Goal: Communication & Community: Participate in discussion

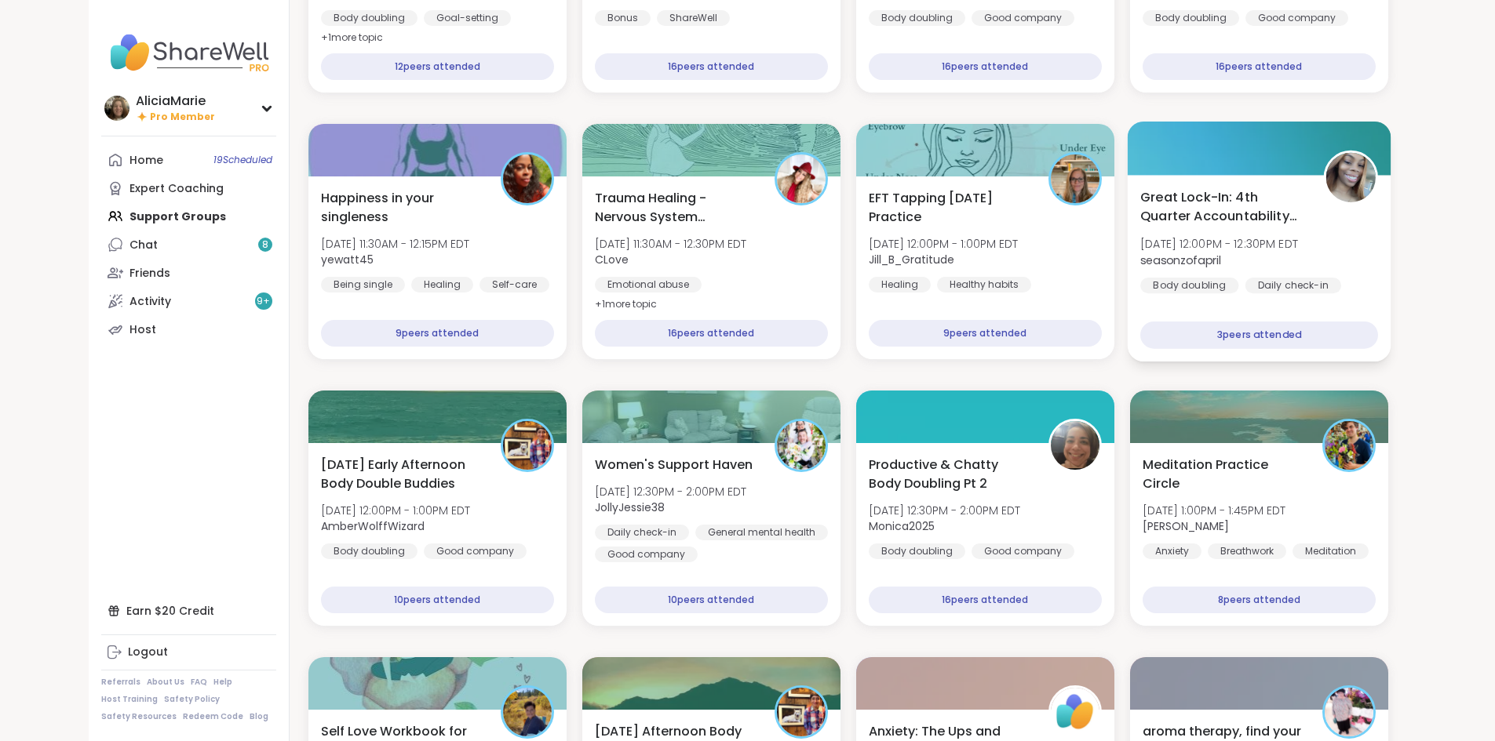
click at [1386, 308] on div "Great Lock-In: 4th Quarter Accountability Partner [DATE] 12:00PM - 12:30PM EDT …" at bounding box center [1259, 268] width 264 height 187
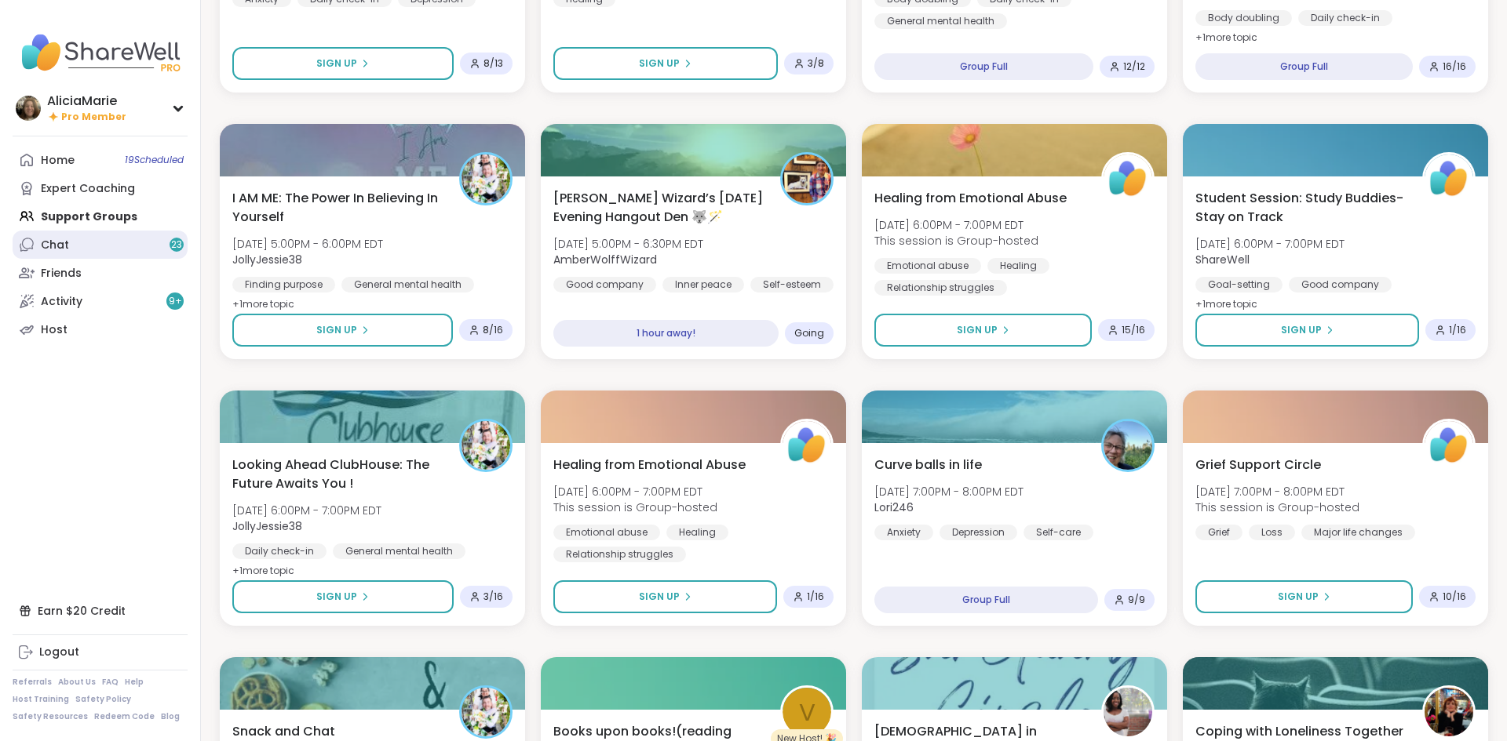
click at [75, 232] on link "Chat 23" at bounding box center [100, 245] width 175 height 28
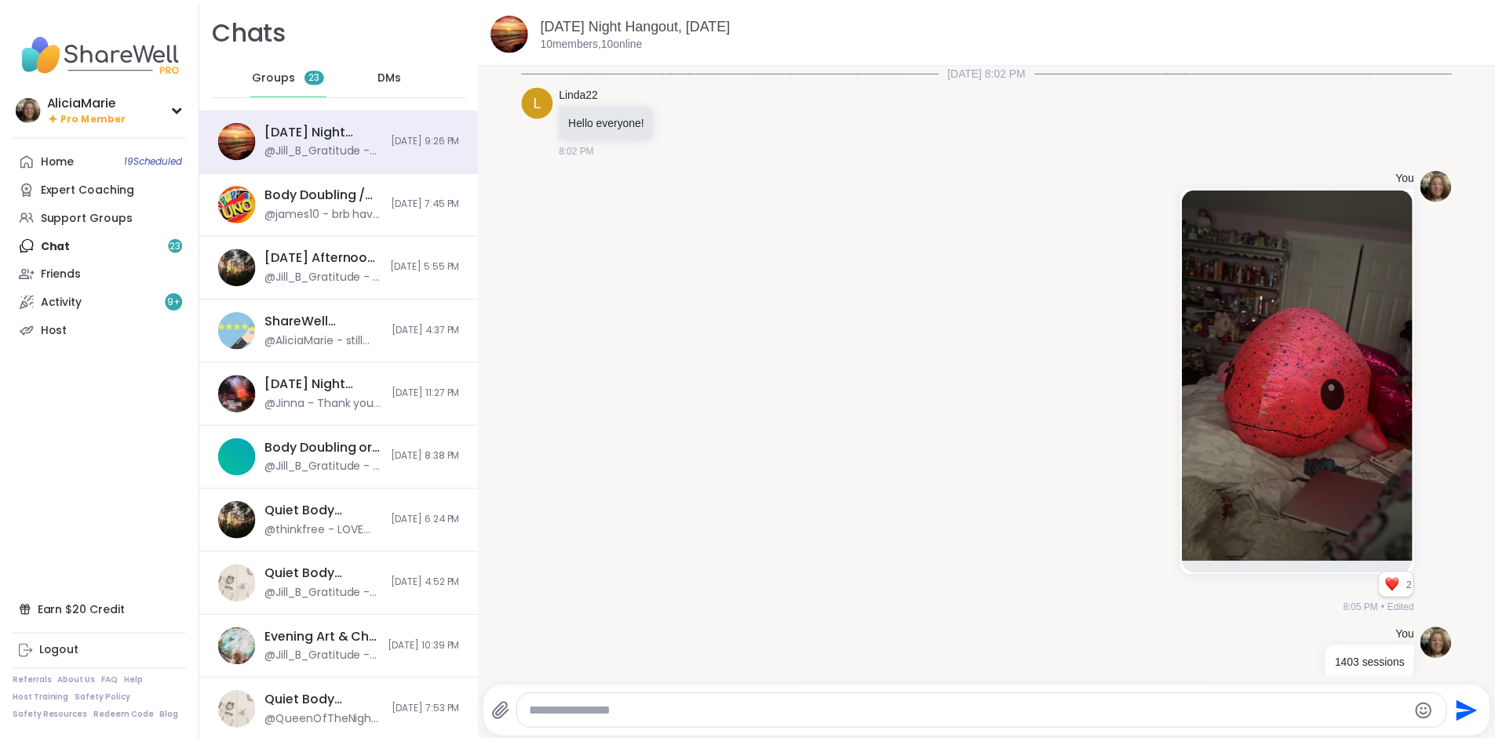
scroll to position [2009, 0]
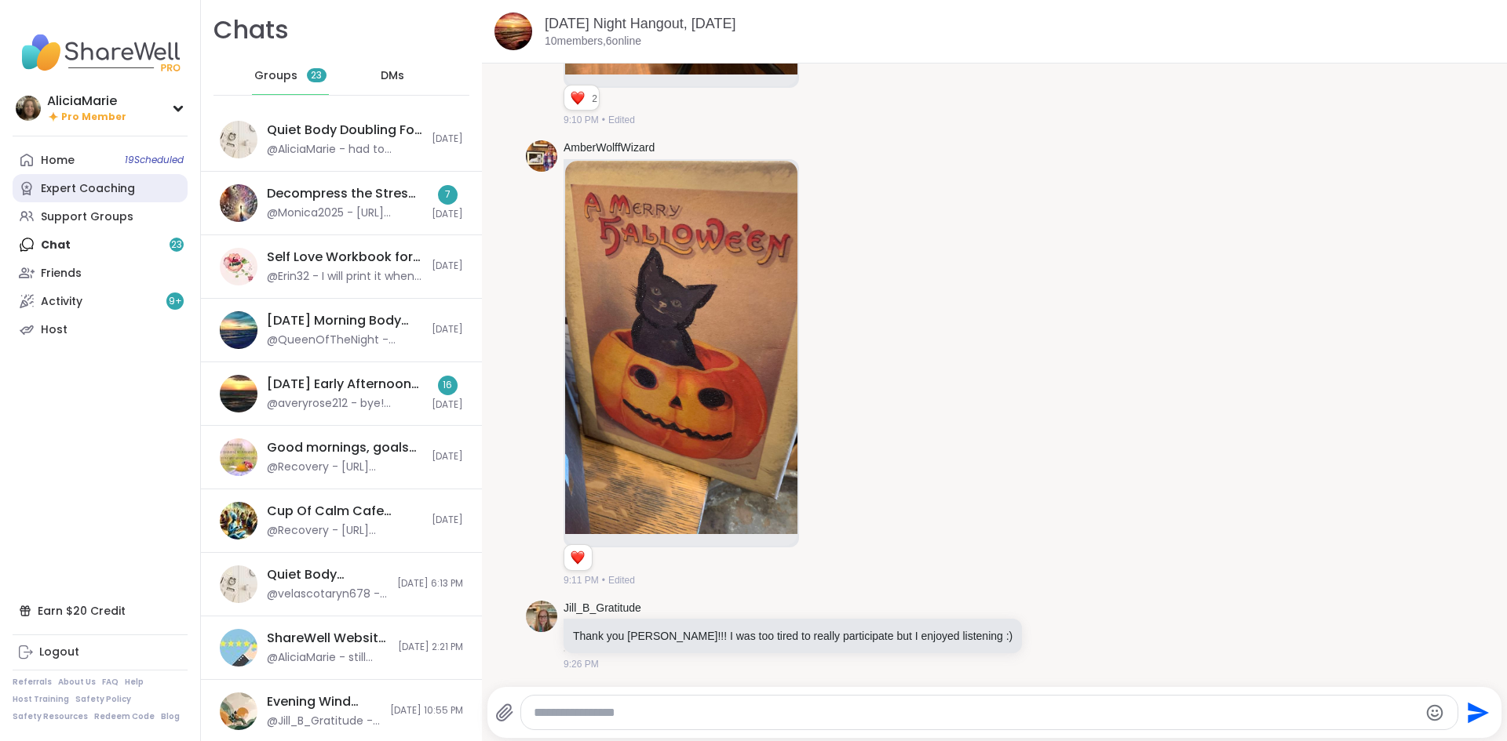
click at [98, 188] on div "Expert Coaching" at bounding box center [88, 189] width 94 height 16
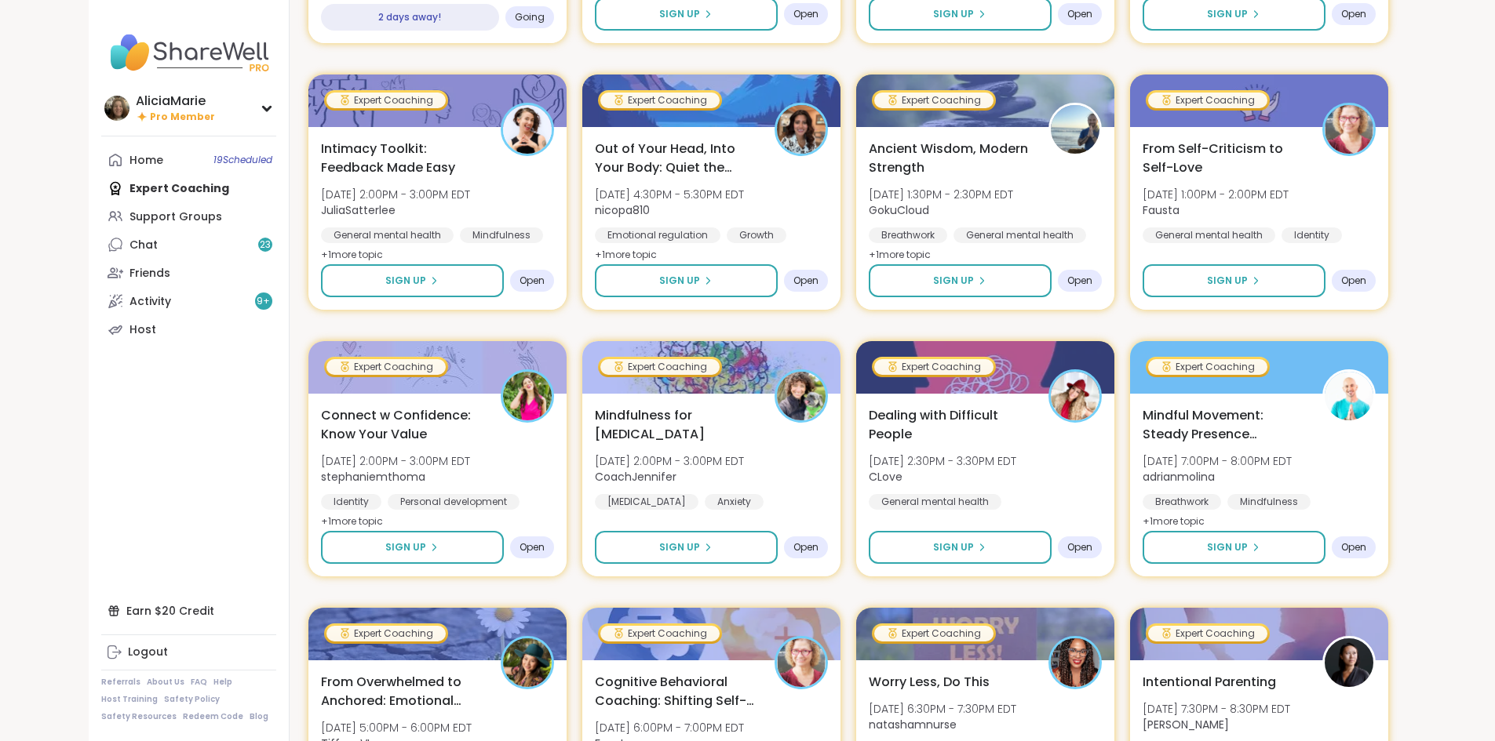
scroll to position [1227, 0]
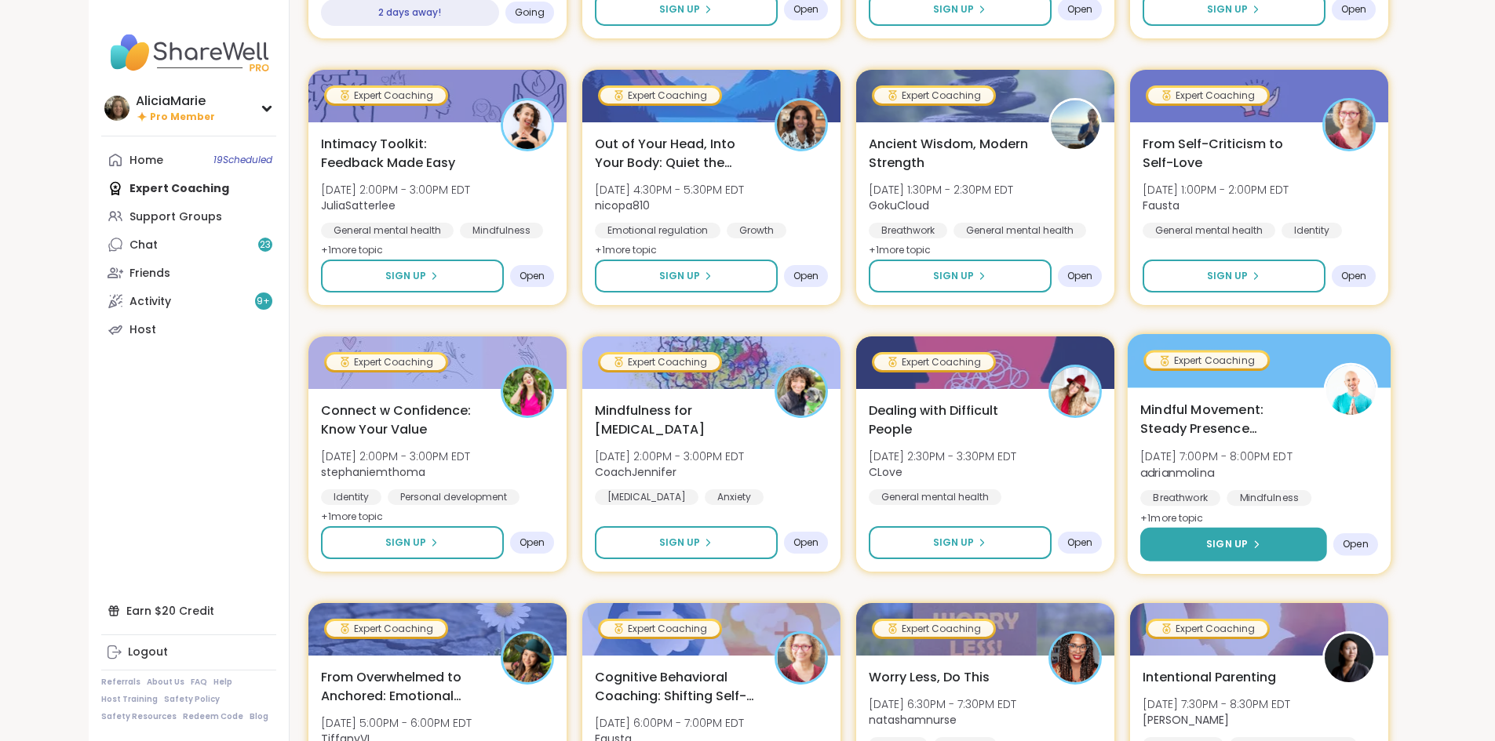
click at [1305, 532] on button "Sign Up" at bounding box center [1233, 545] width 187 height 34
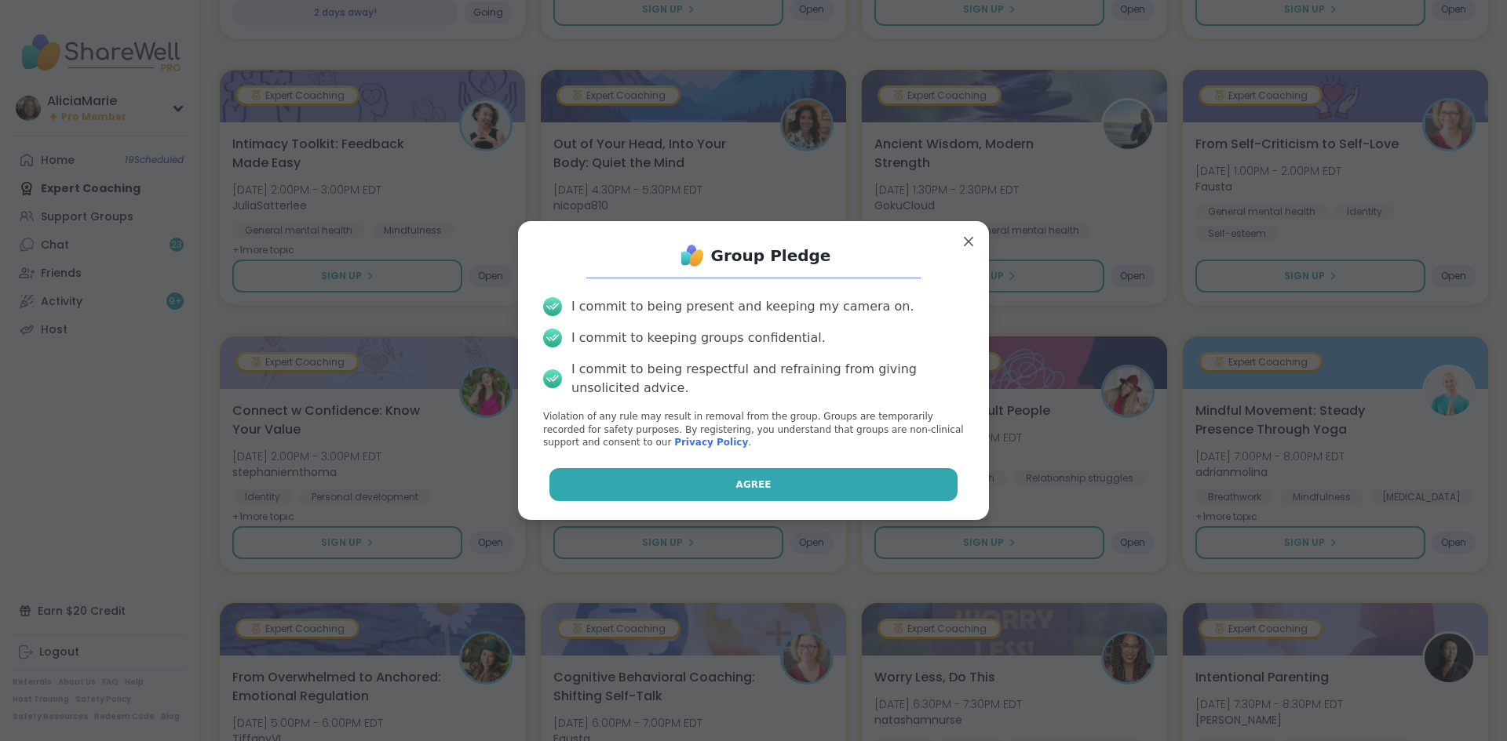
click at [925, 490] on button "Agree" at bounding box center [753, 484] width 409 height 33
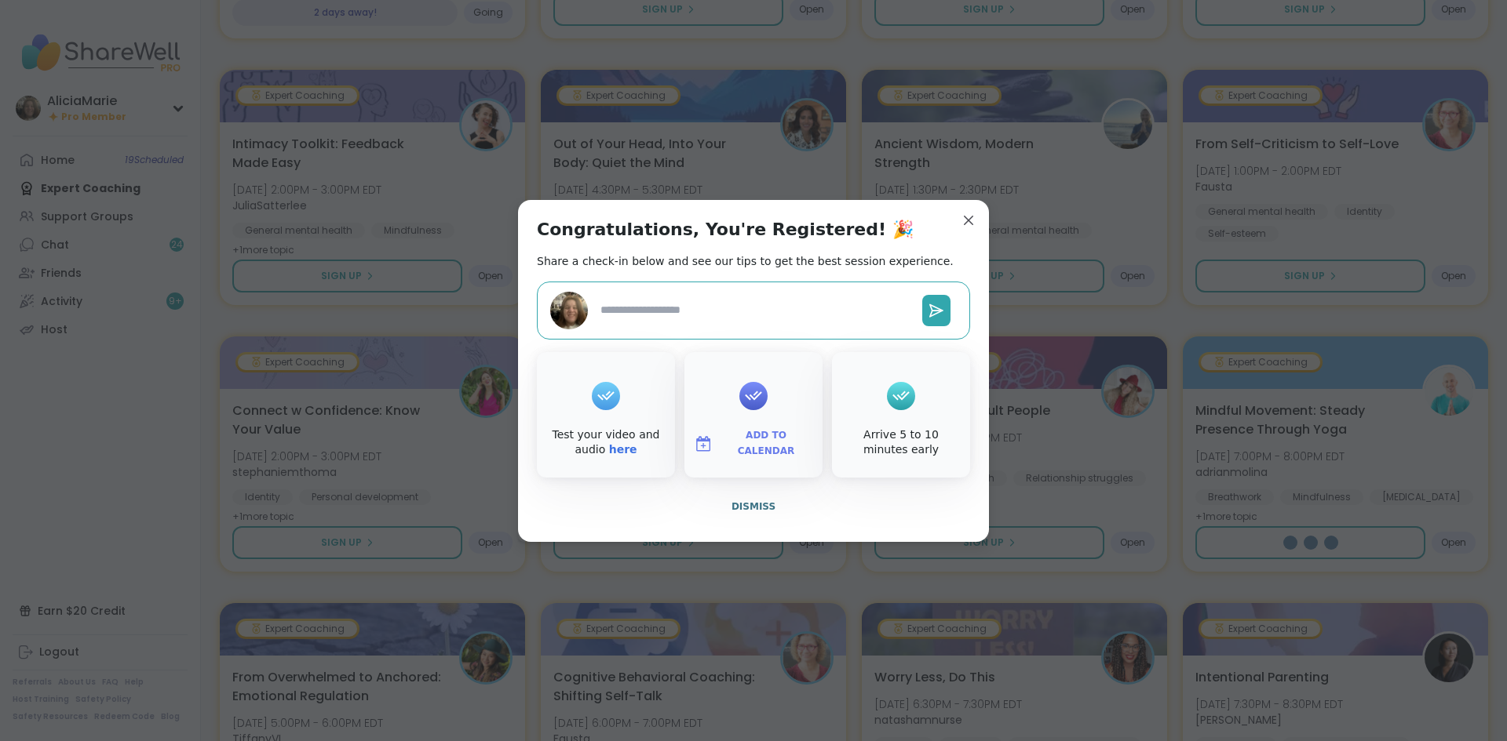
type textarea "*"
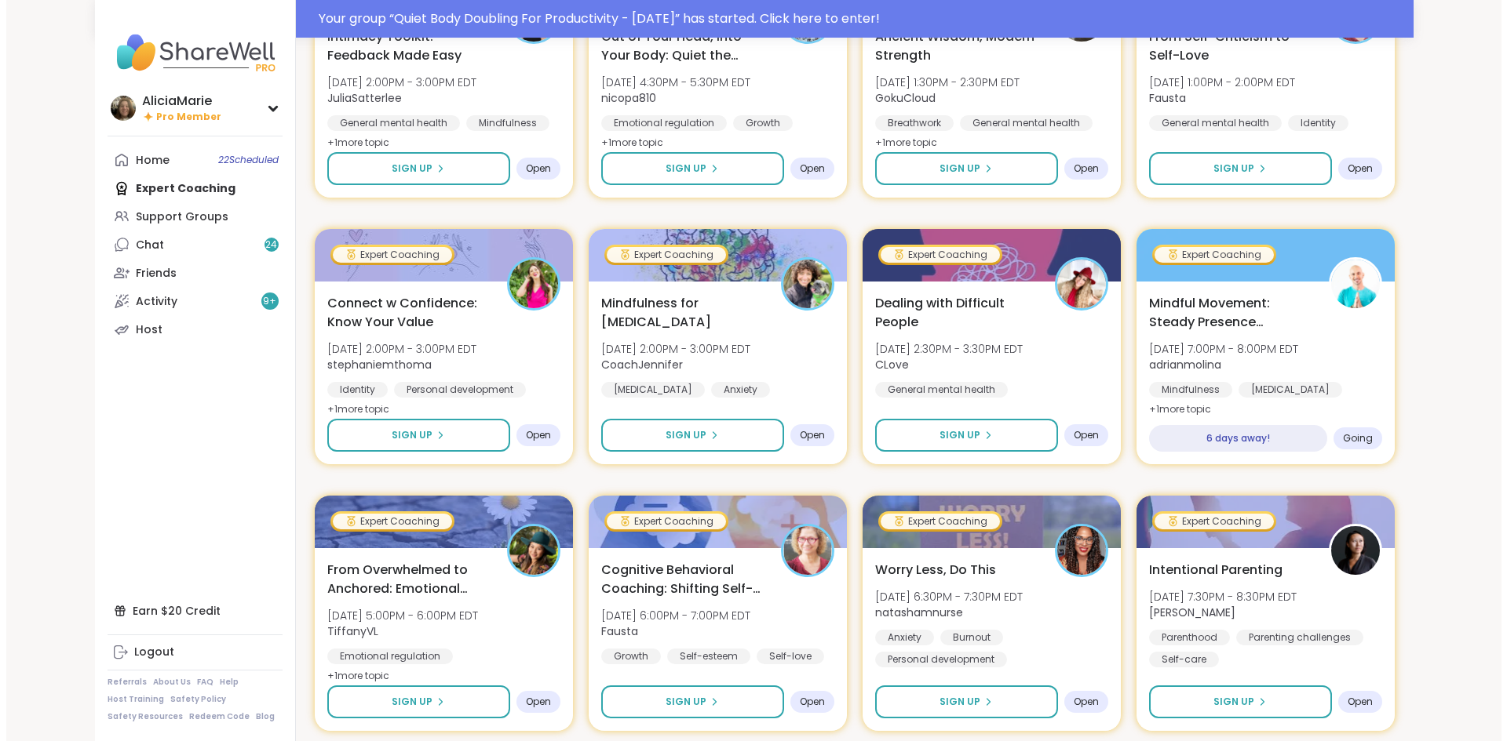
scroll to position [1373, 0]
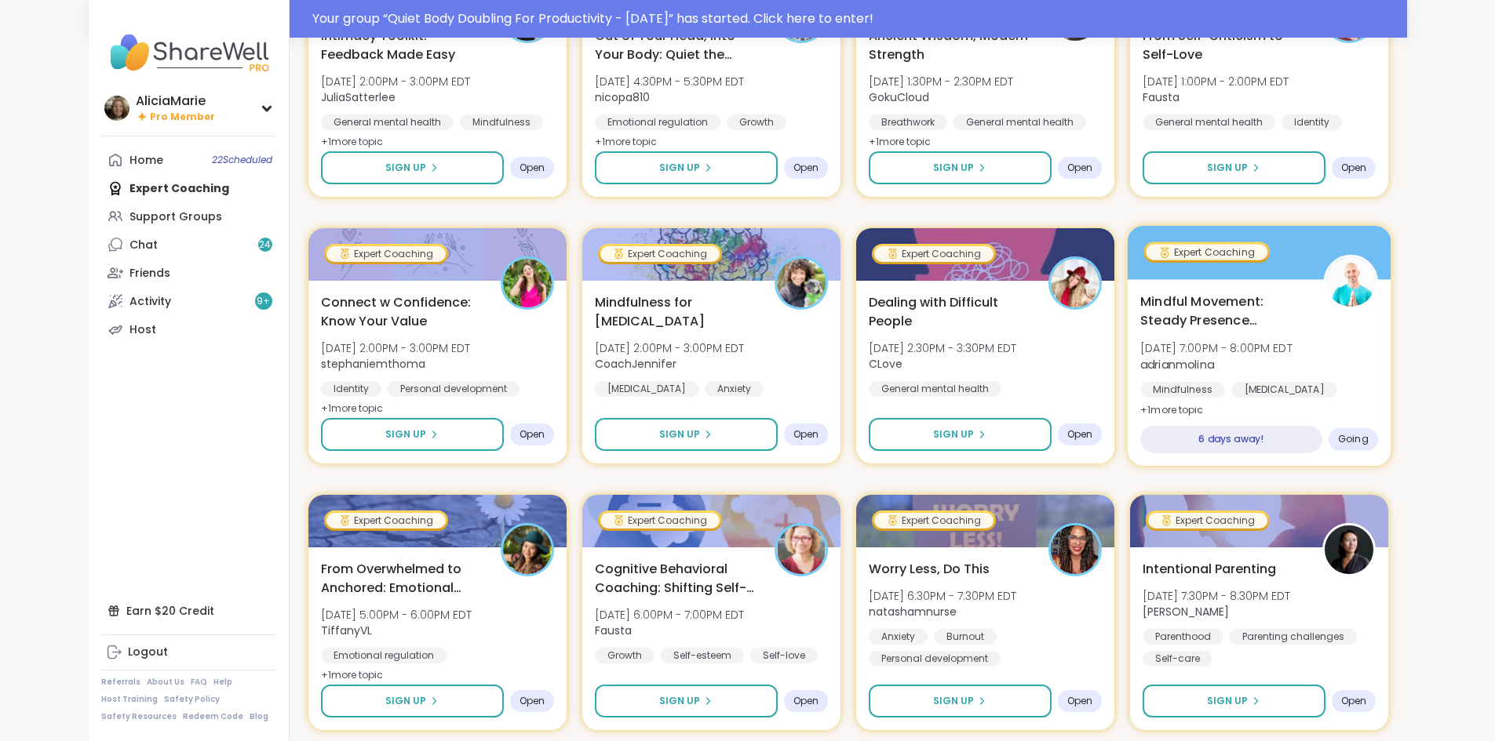
click at [1248, 309] on span "Mindful Movement: Steady Presence Through Yoga" at bounding box center [1223, 311] width 166 height 38
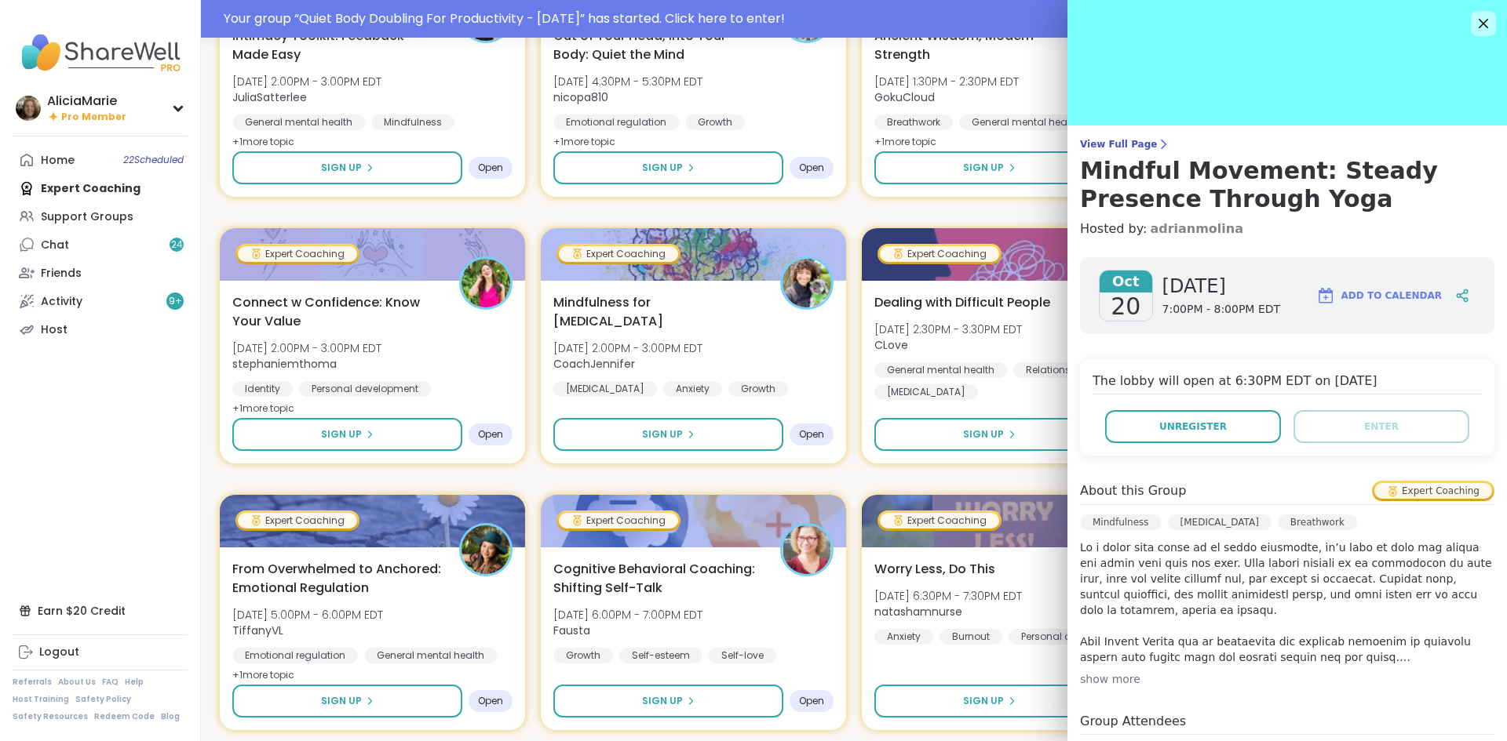
click at [1183, 229] on link "adrianmolina" at bounding box center [1196, 229] width 93 height 19
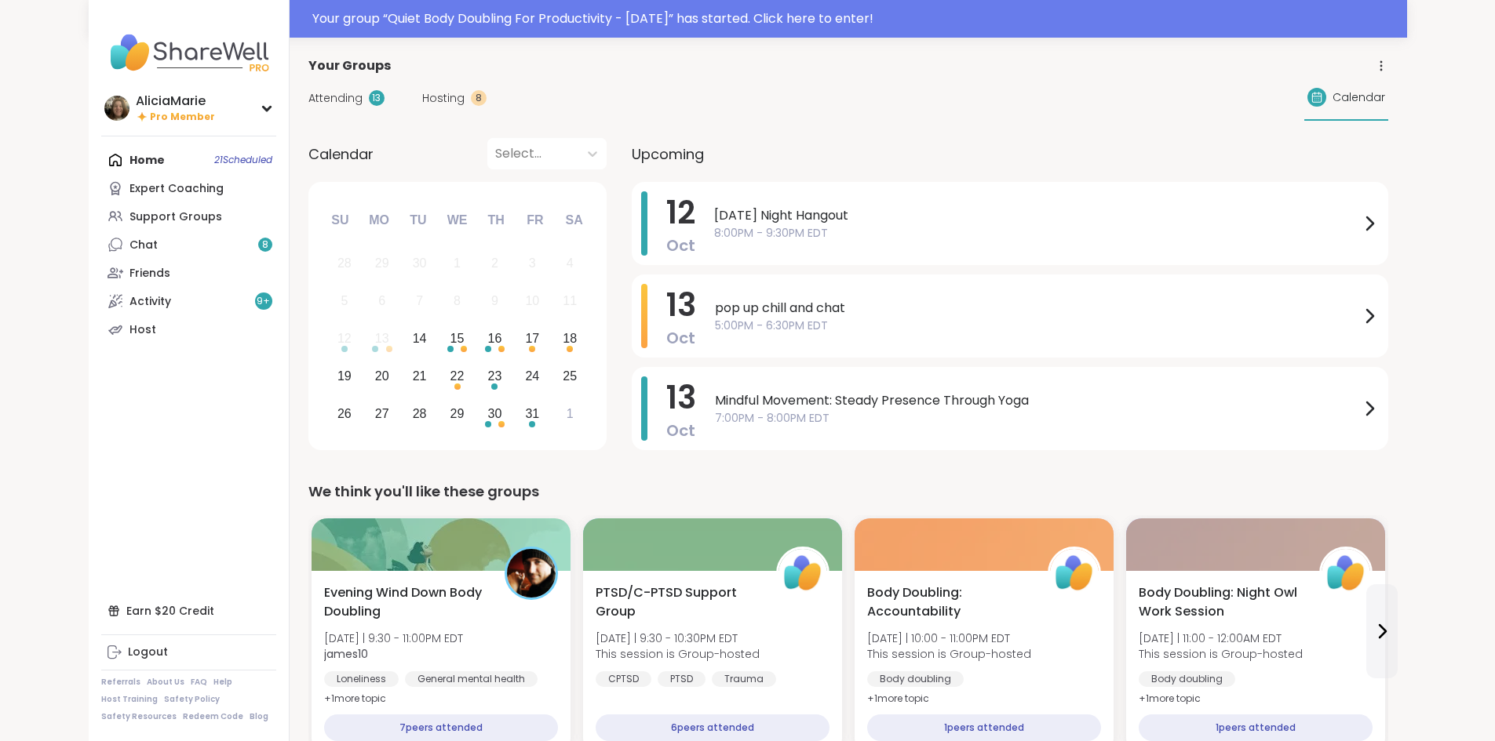
click at [101, 158] on div "Home 21 Scheduled Expert Coaching Support Groups Chat 8 Friends Activity 9 + Ho…" at bounding box center [188, 245] width 175 height 198
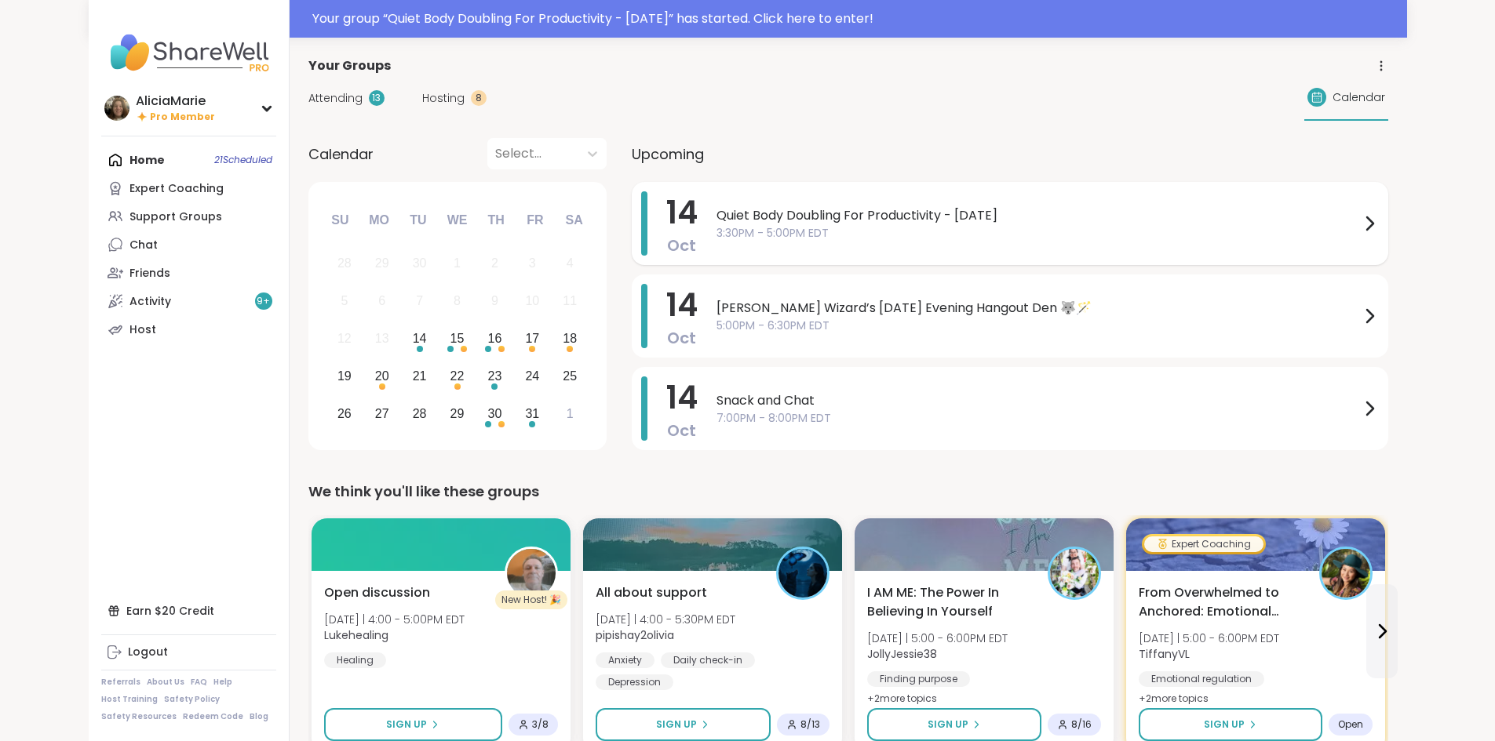
click at [833, 221] on span "Quiet Body Doubling For Productivity - [DATE]" at bounding box center [1037, 215] width 643 height 19
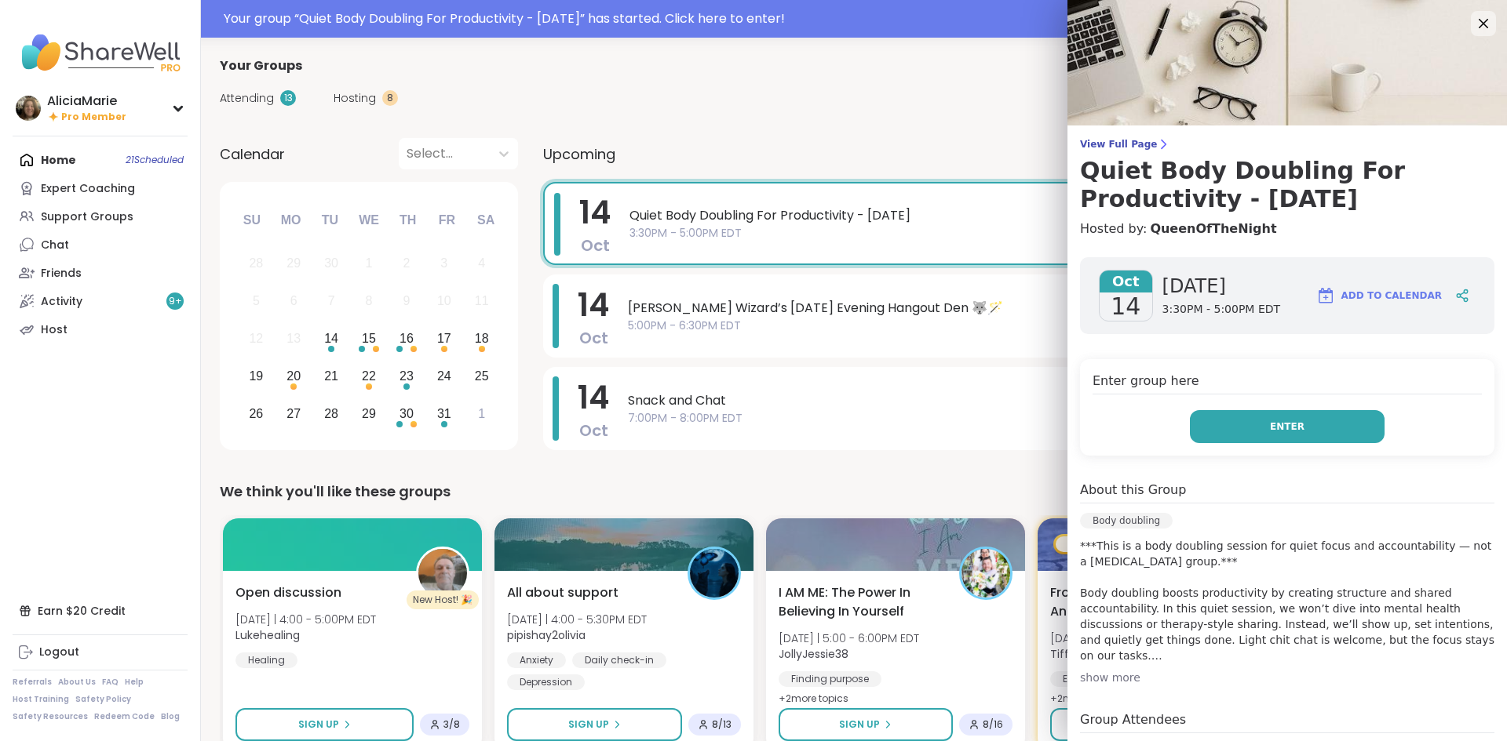
click at [1270, 430] on span "Enter" at bounding box center [1287, 427] width 35 height 14
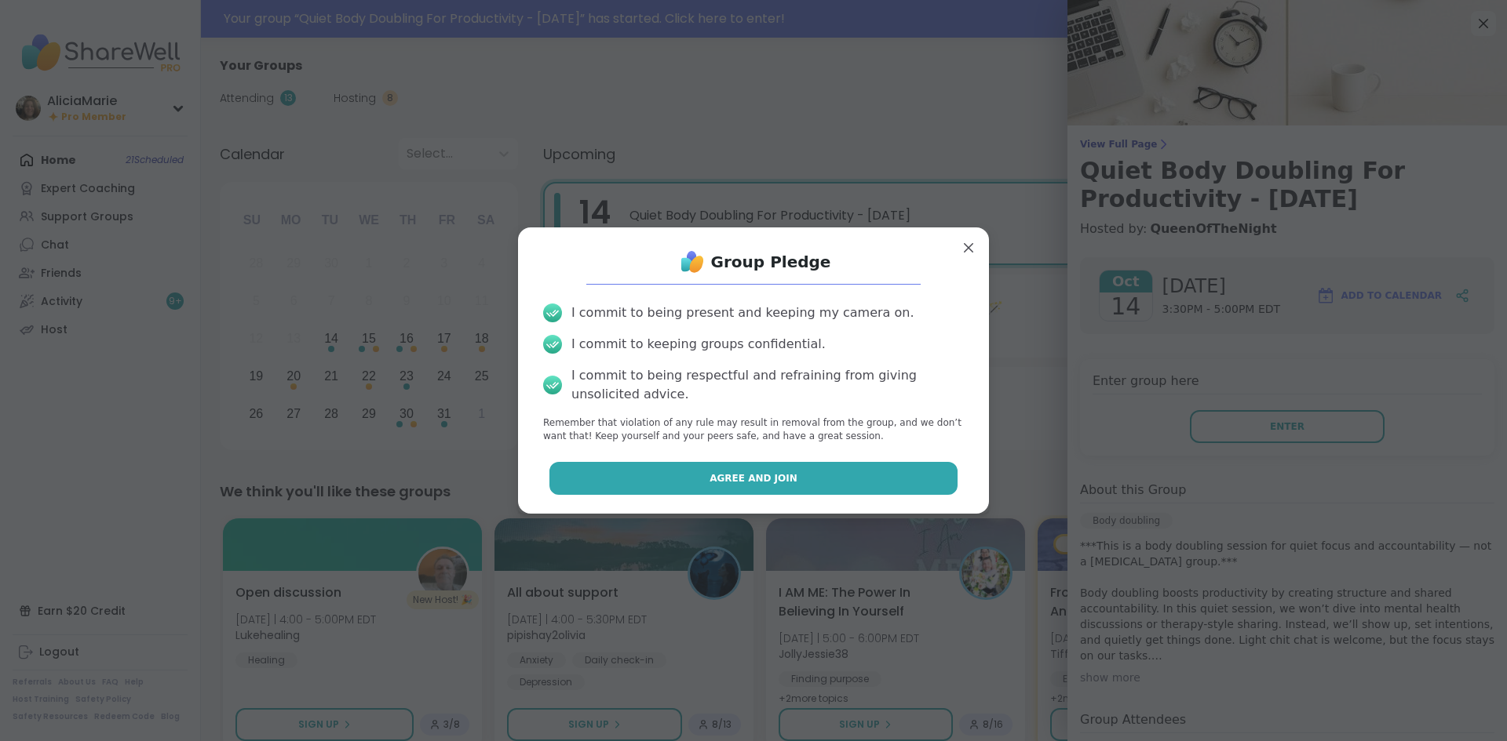
click at [752, 476] on span "Agree and Join" at bounding box center [753, 479] width 88 height 14
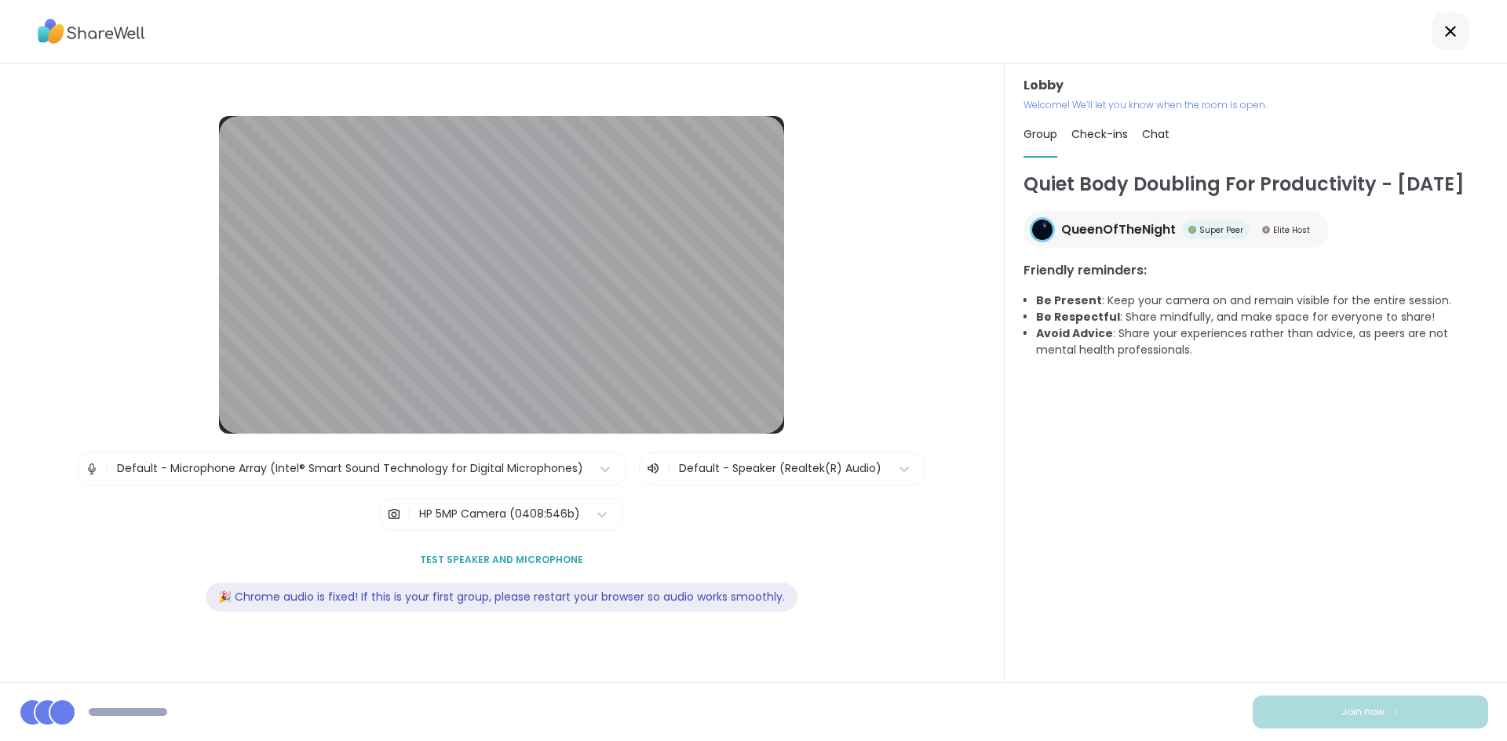
drag, startPoint x: 752, startPoint y: 476, endPoint x: 1255, endPoint y: 430, distance: 505.1
click at [1255, 430] on div "Quiet Body Doubling For Productivity - Tuesday QueenOfTheNight Super Peer Elite…" at bounding box center [1255, 419] width 465 height 498
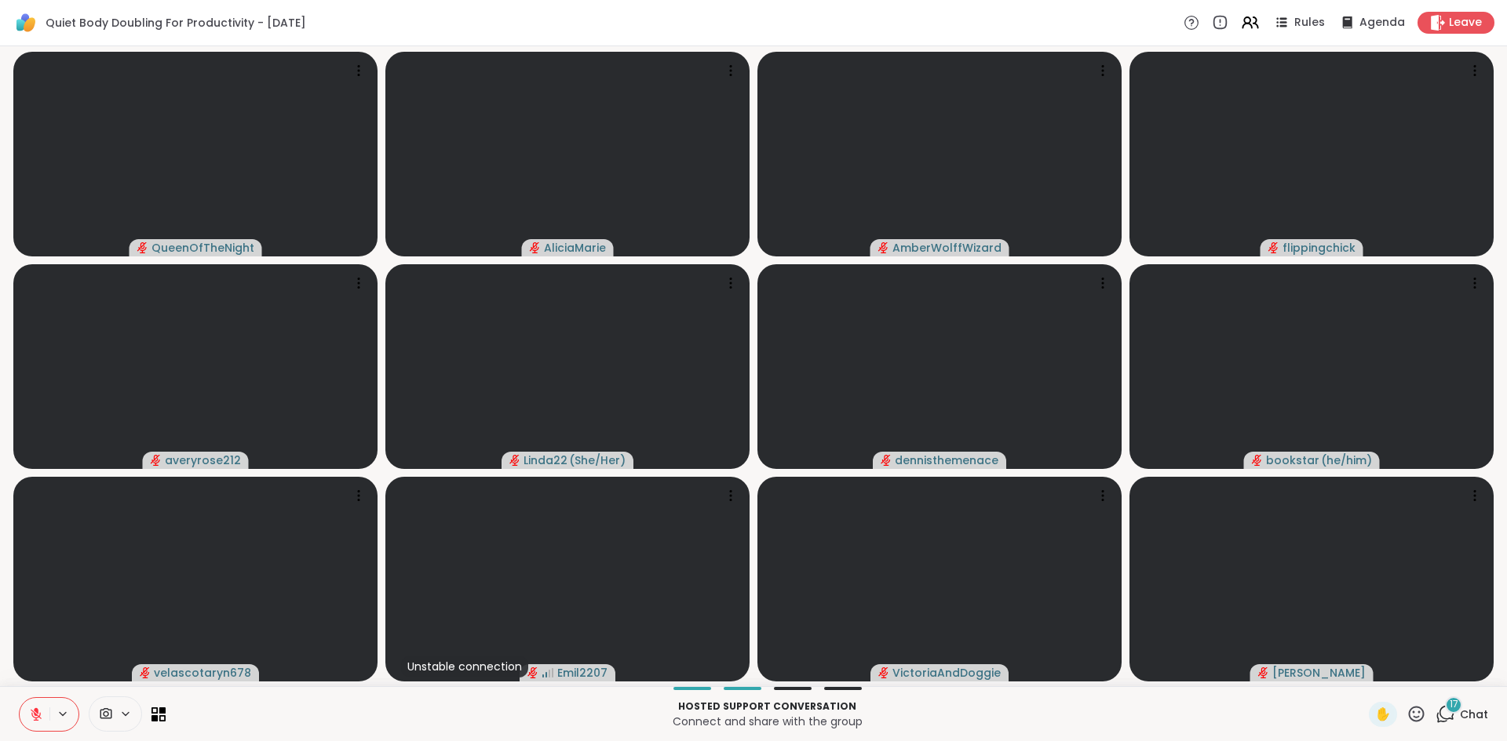
click at [1449, 708] on span "17" at bounding box center [1453, 704] width 9 height 13
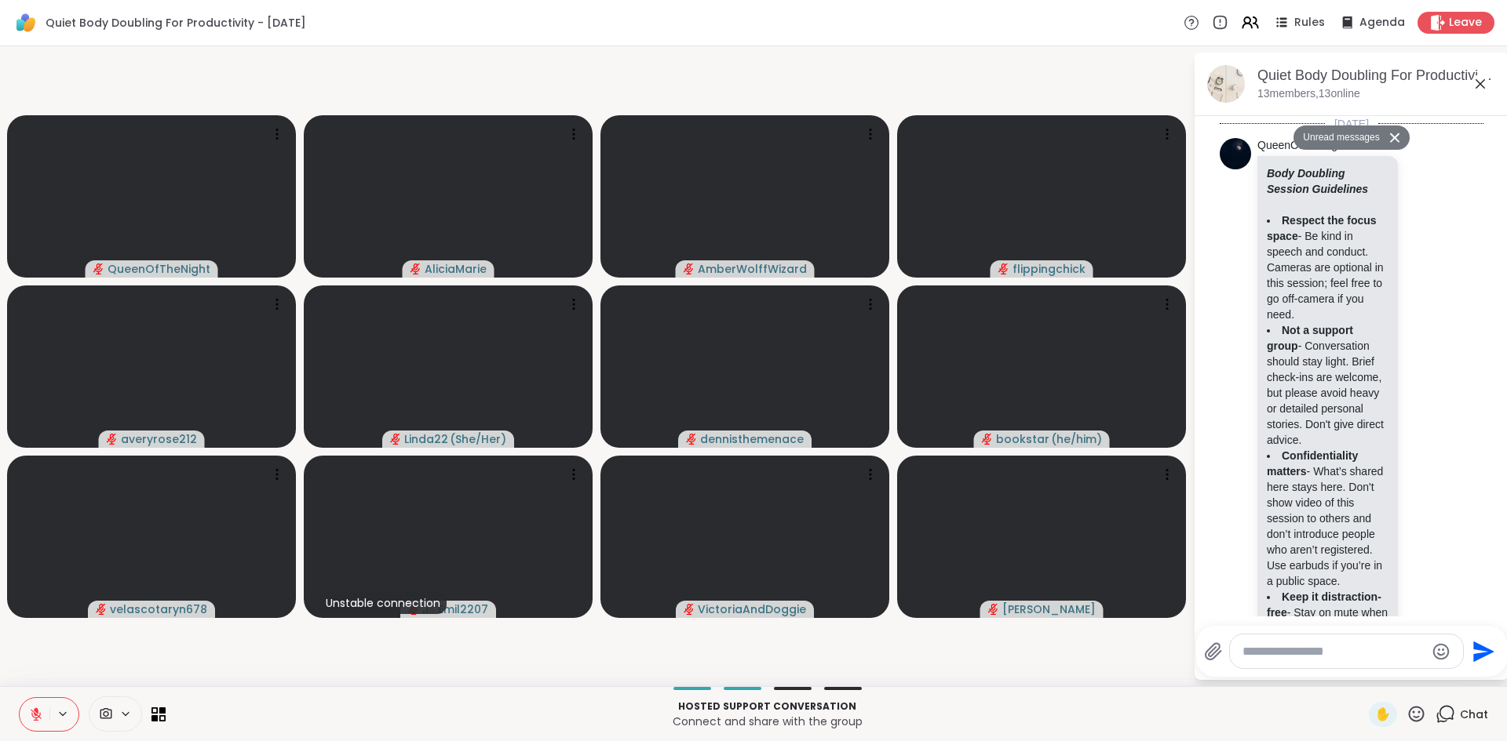
scroll to position [4134, 0]
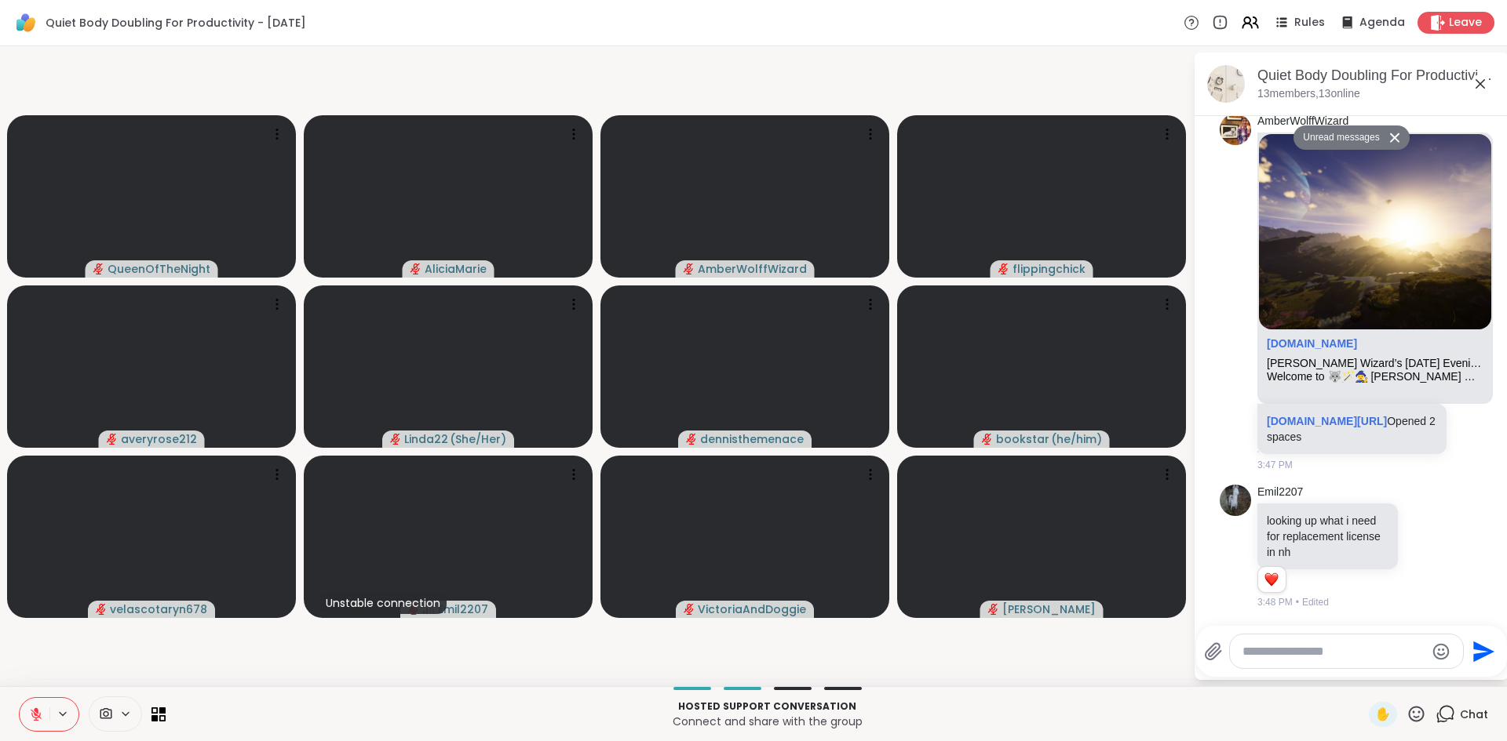
click at [1295, 644] on textarea "Type your message" at bounding box center [1333, 652] width 183 height 16
type textarea "**********"
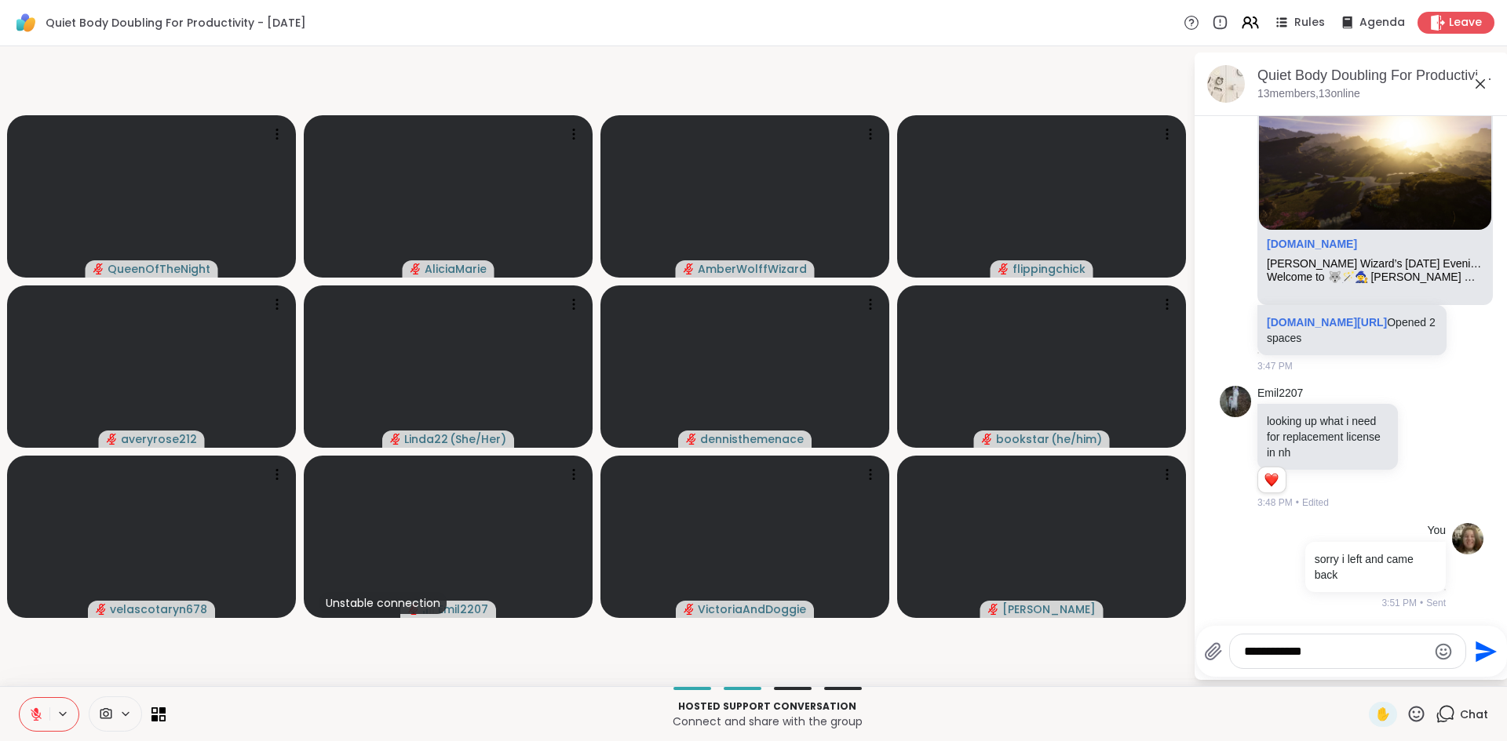
type textarea "**********"
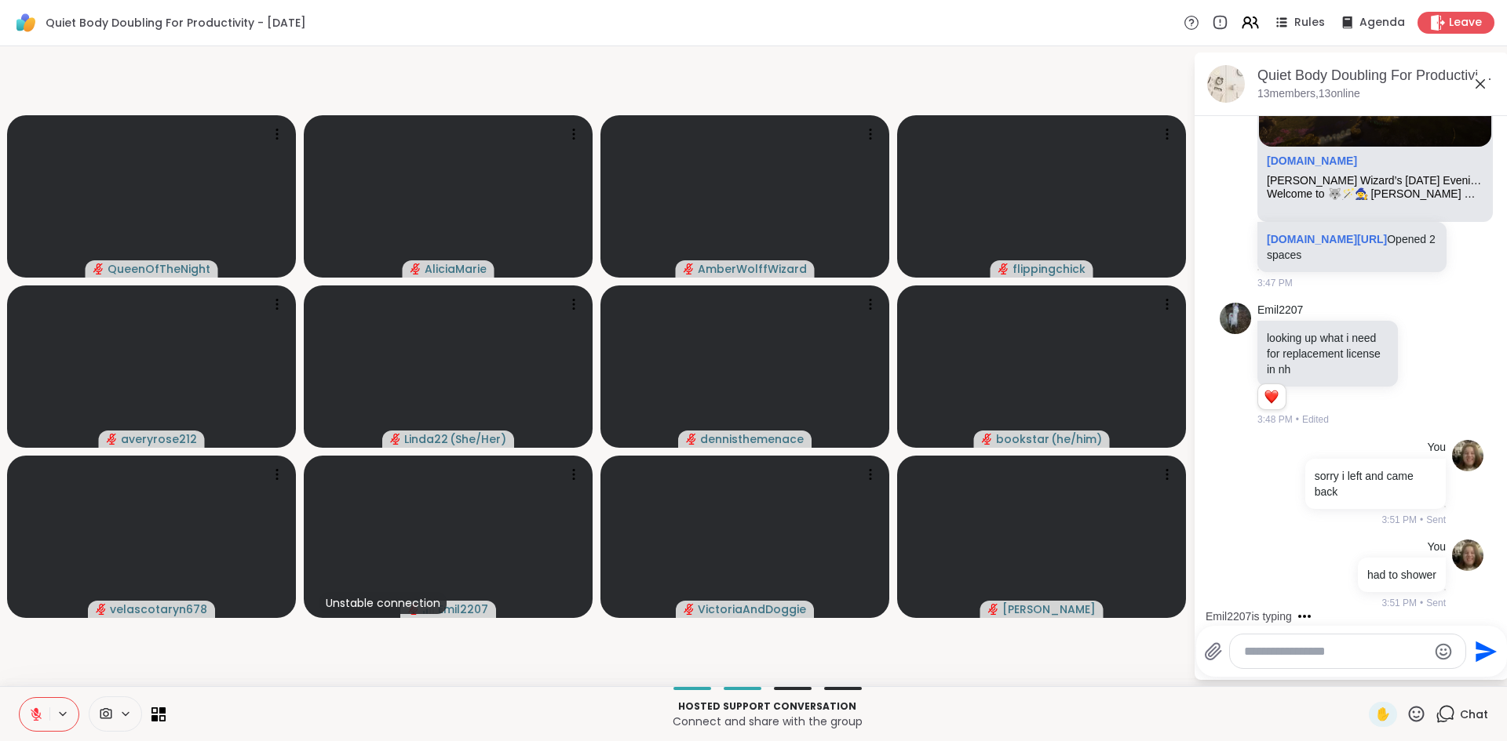
scroll to position [4279, 0]
click at [1452, 222] on div "AmberWolffWizard sharewellnow.com Wolff Wizard’s Tuesday Evening Hangout Den 🐺🪄…" at bounding box center [1351, 110] width 264 height 371
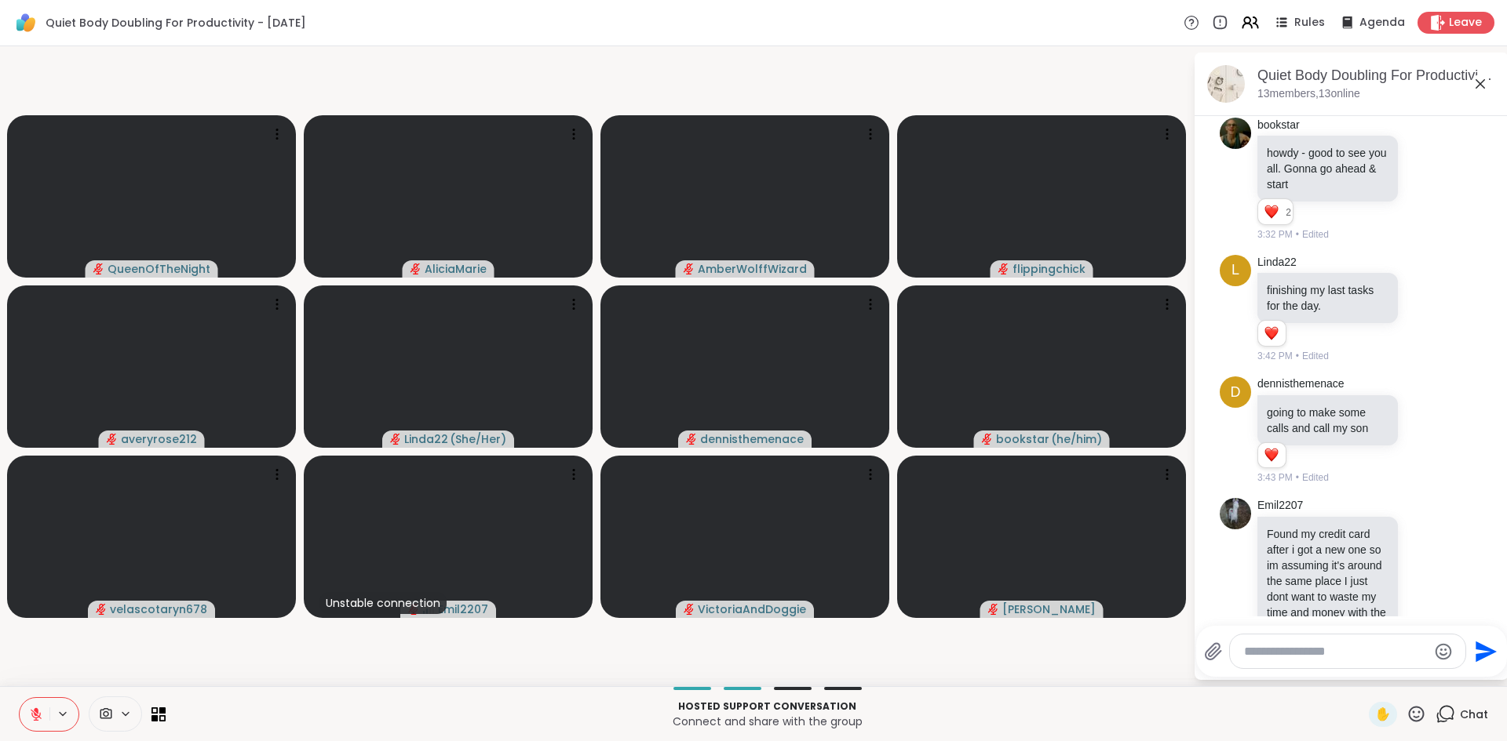
scroll to position [1938, 0]
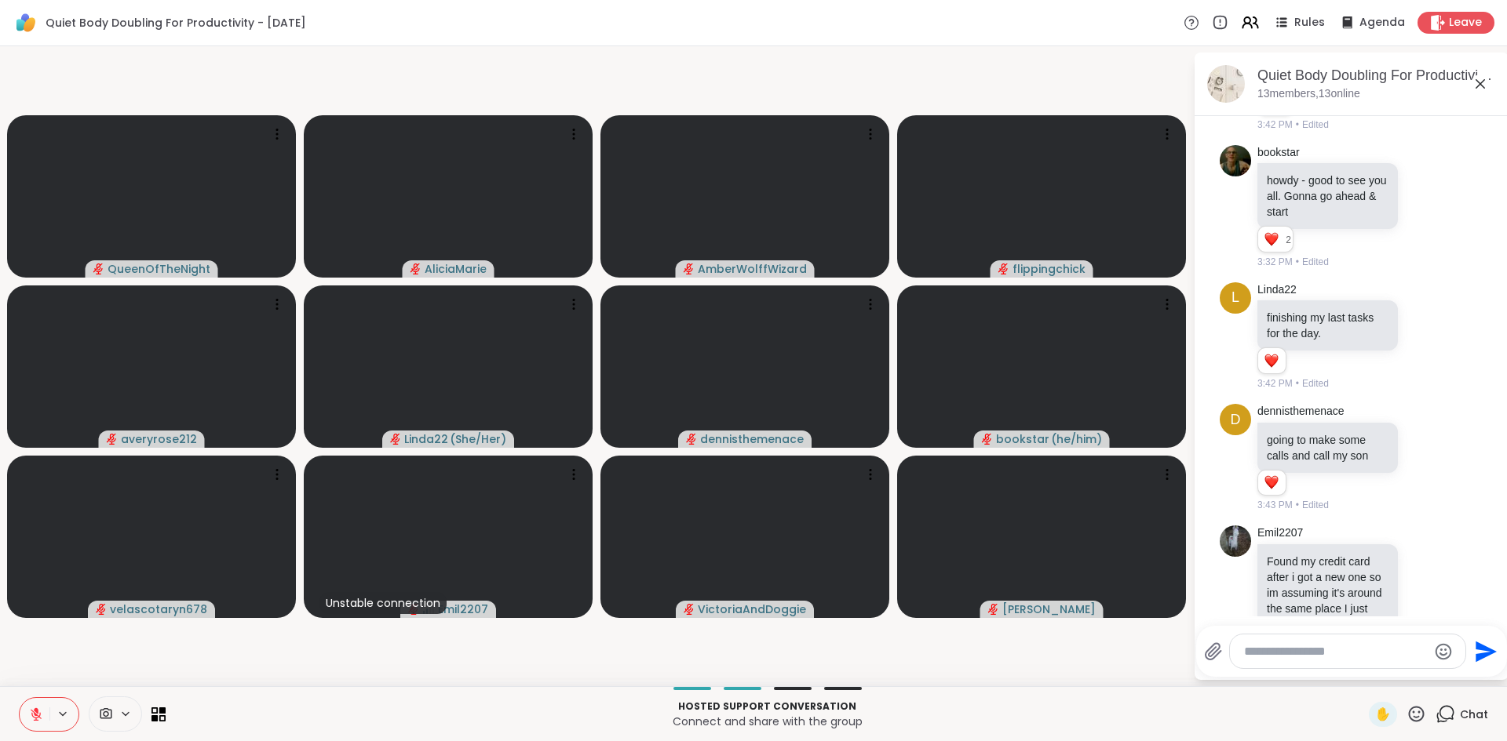
click at [1378, 91] on div "Quiet Body Doubling For Productivity - Tuesday, Oct 14 13 members, 13 online" at bounding box center [1376, 83] width 239 height 35
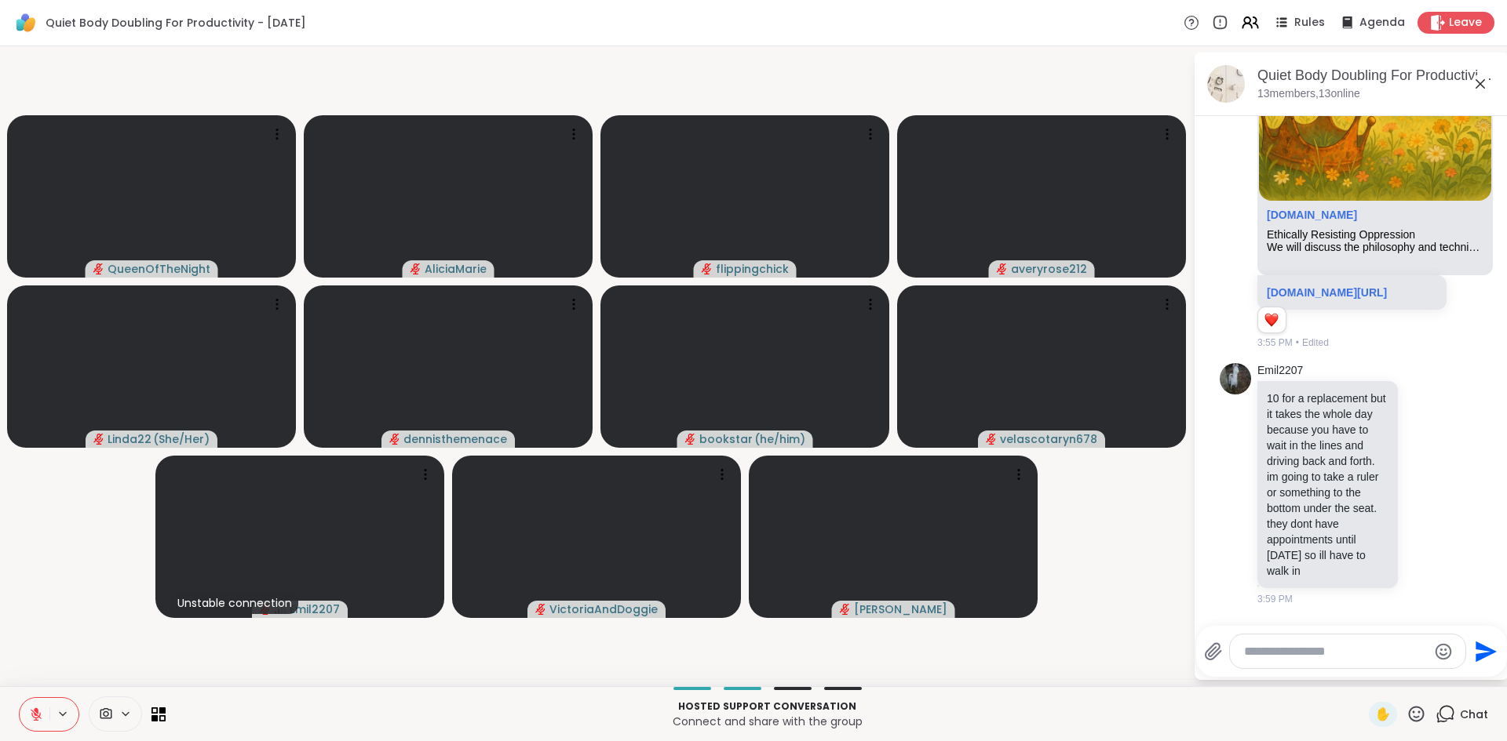
scroll to position [5446, 0]
click at [1376, 645] on textarea "Type your message" at bounding box center [1335, 652] width 183 height 16
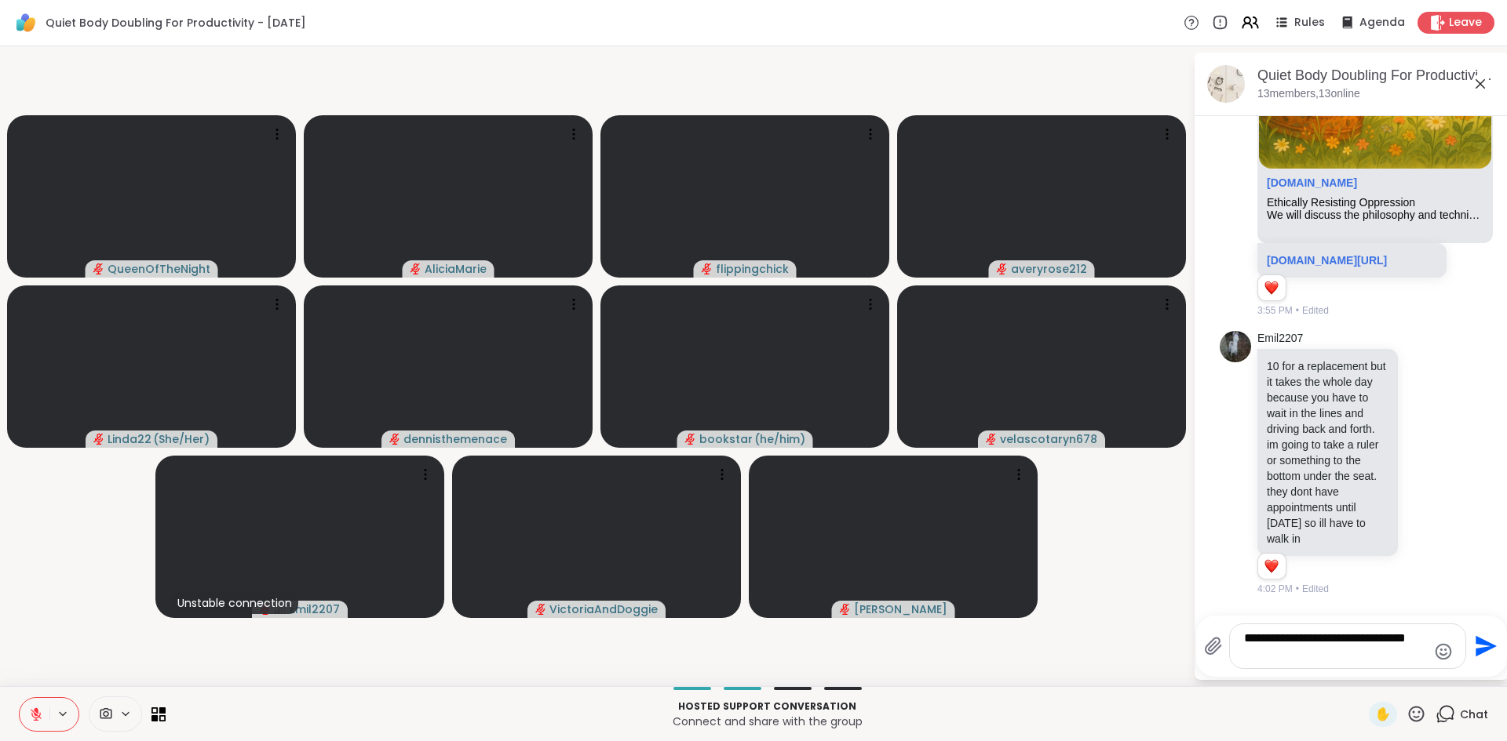
type textarea "**********"
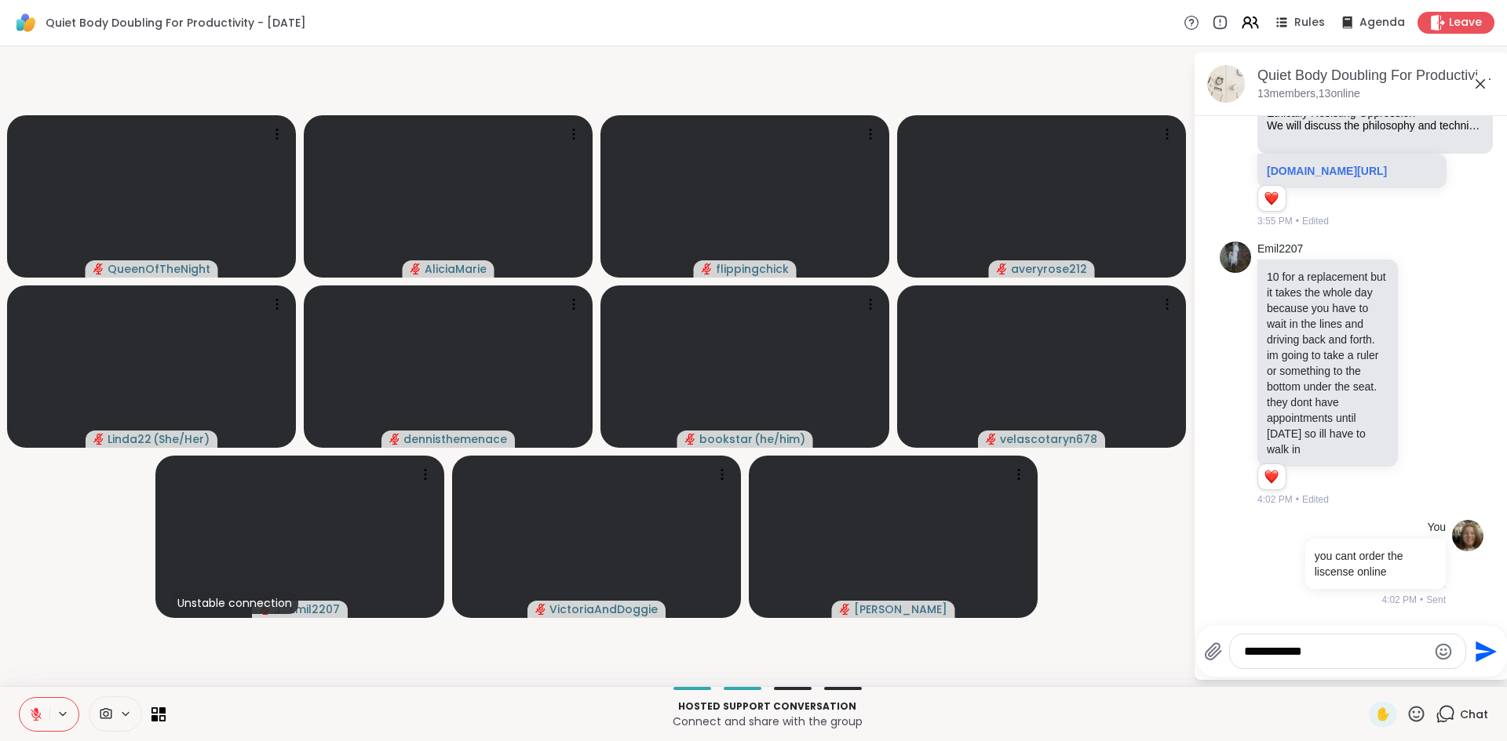
type textarea "**********"
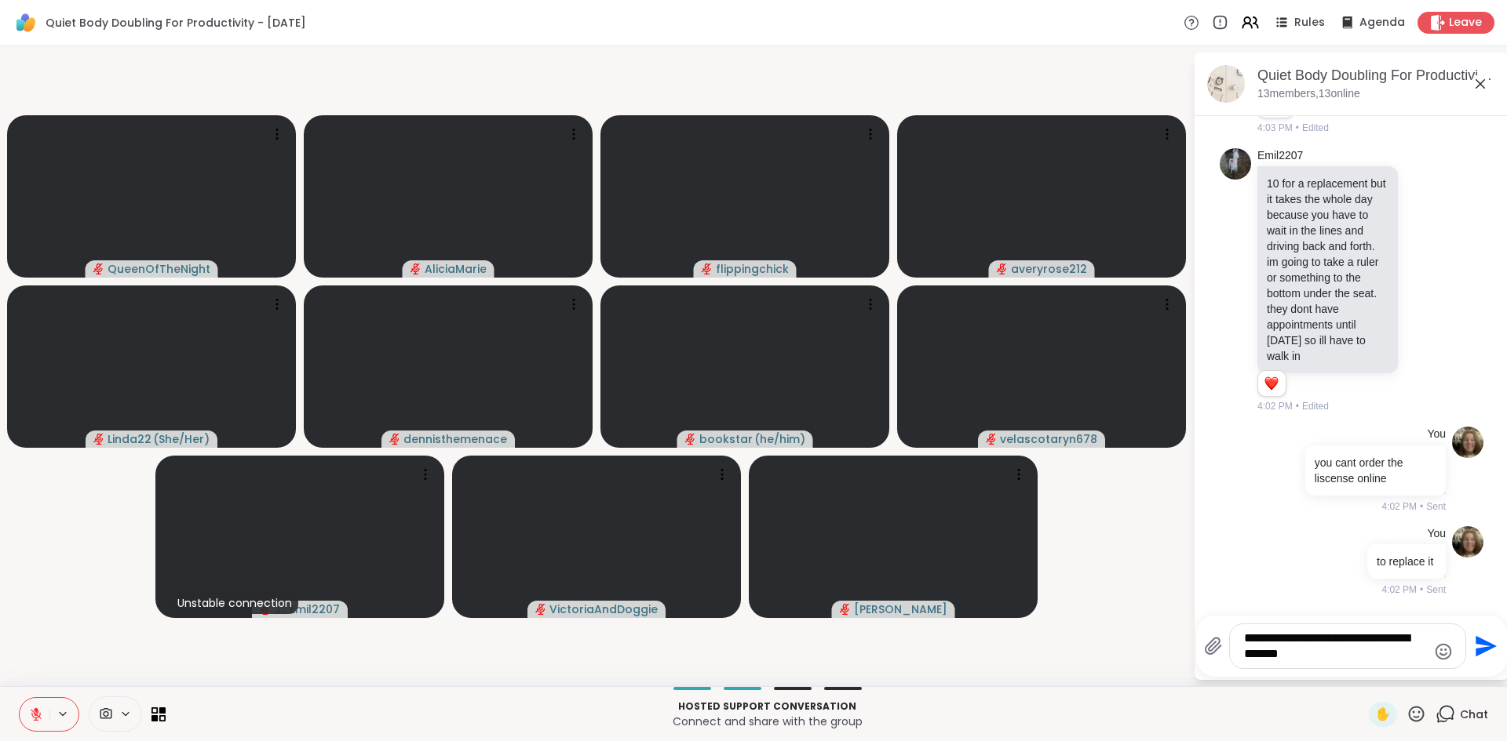
type textarea "**********"
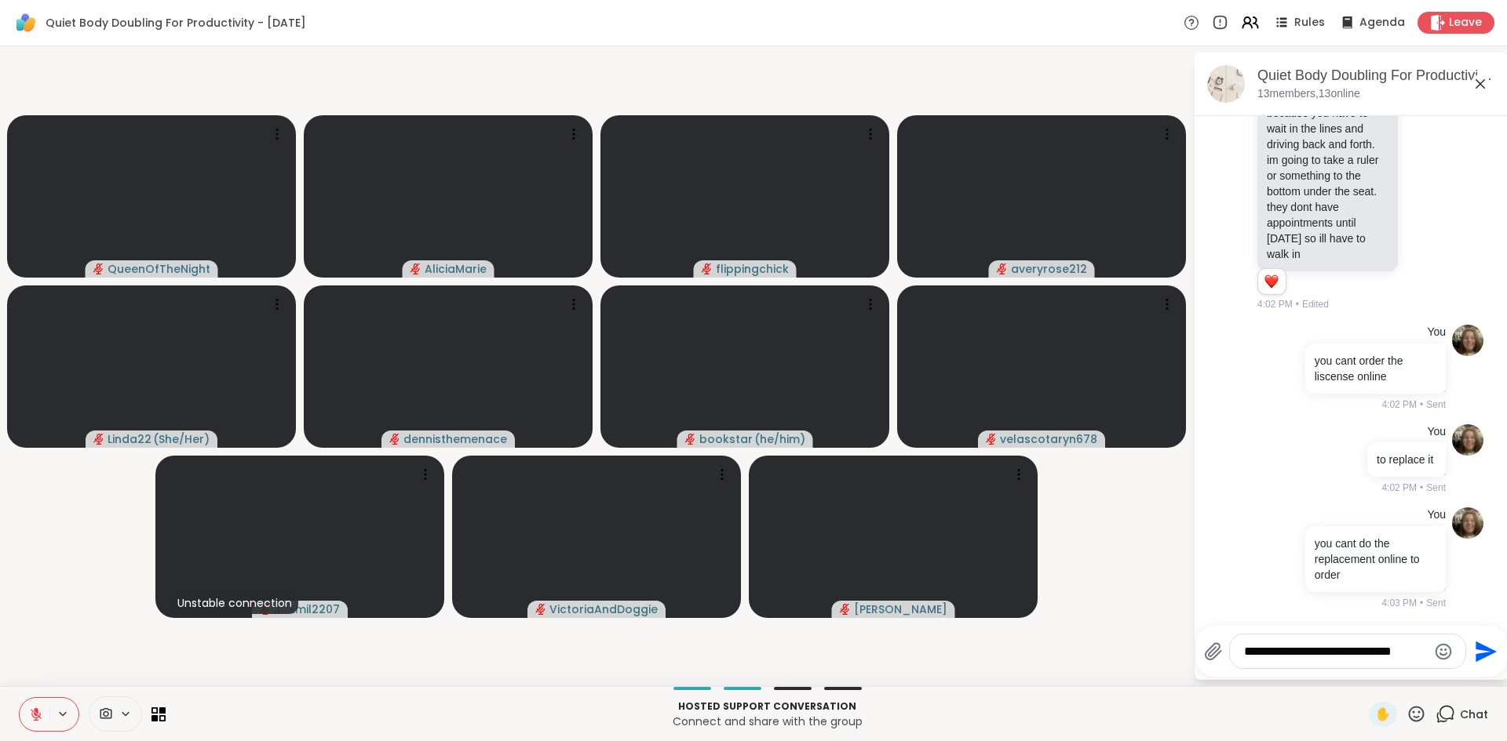
scroll to position [5767, 0]
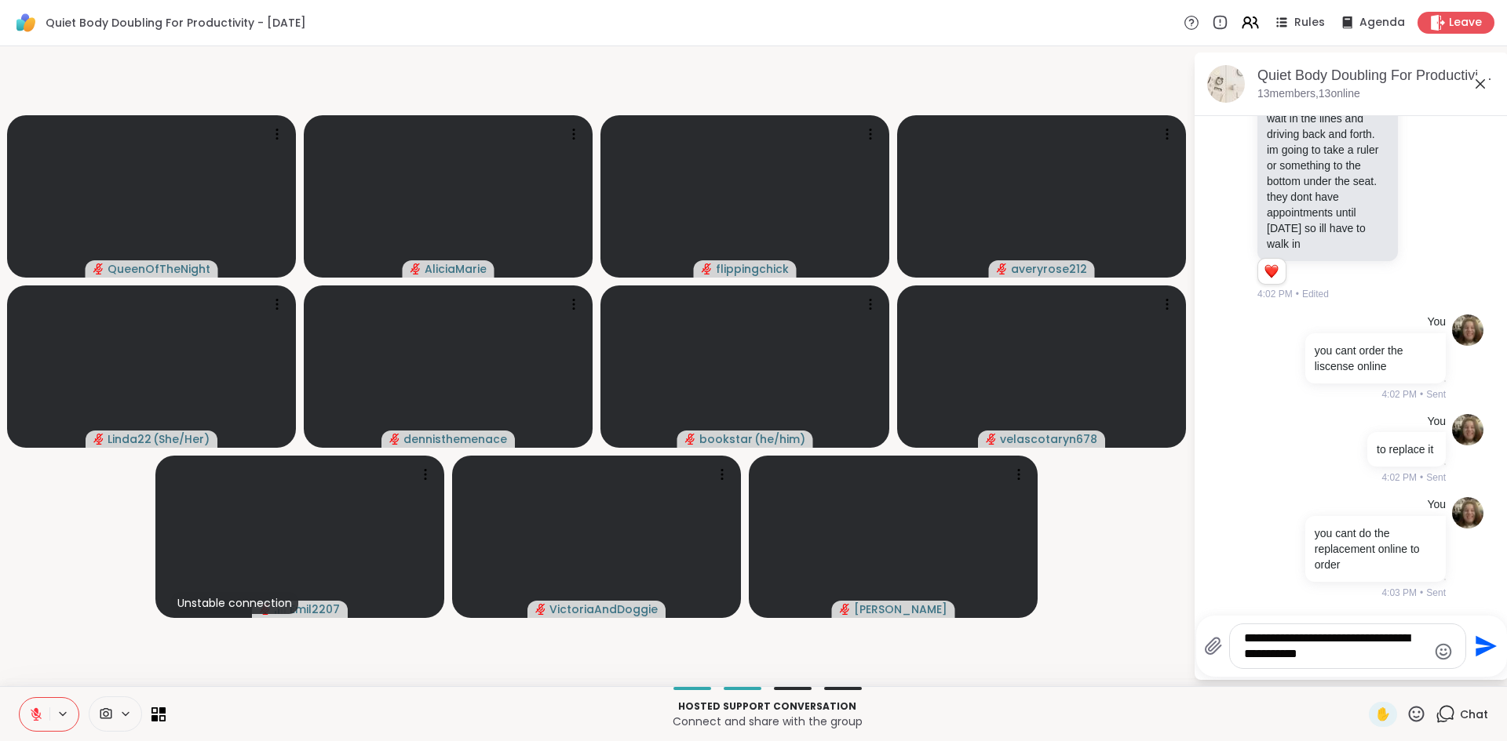
type textarea "**********"
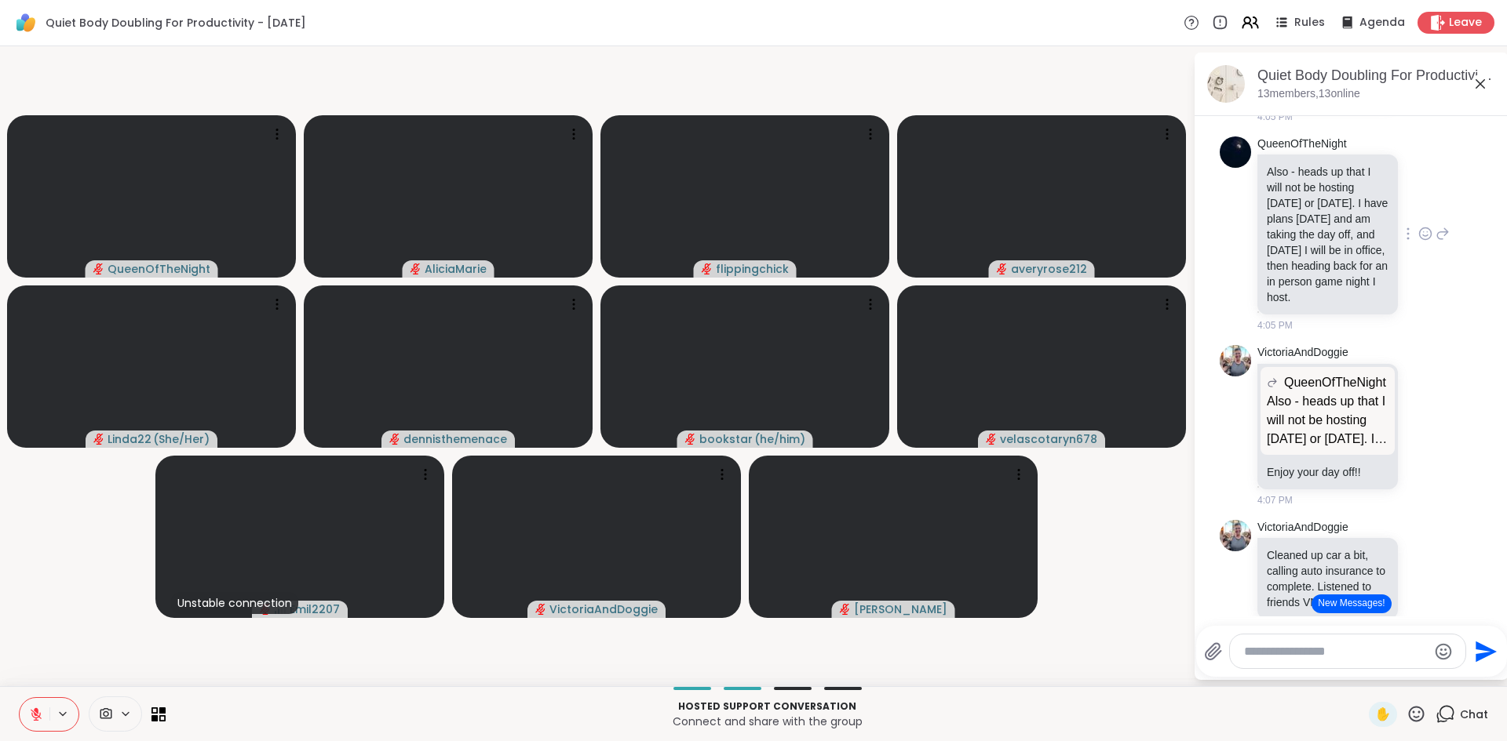
scroll to position [6237, 0]
click at [1494, 405] on html "Quiet Body Doubling For Productivity - Tuesday Rules Agenda Leave QueenOfTheNig…" at bounding box center [753, 370] width 1507 height 741
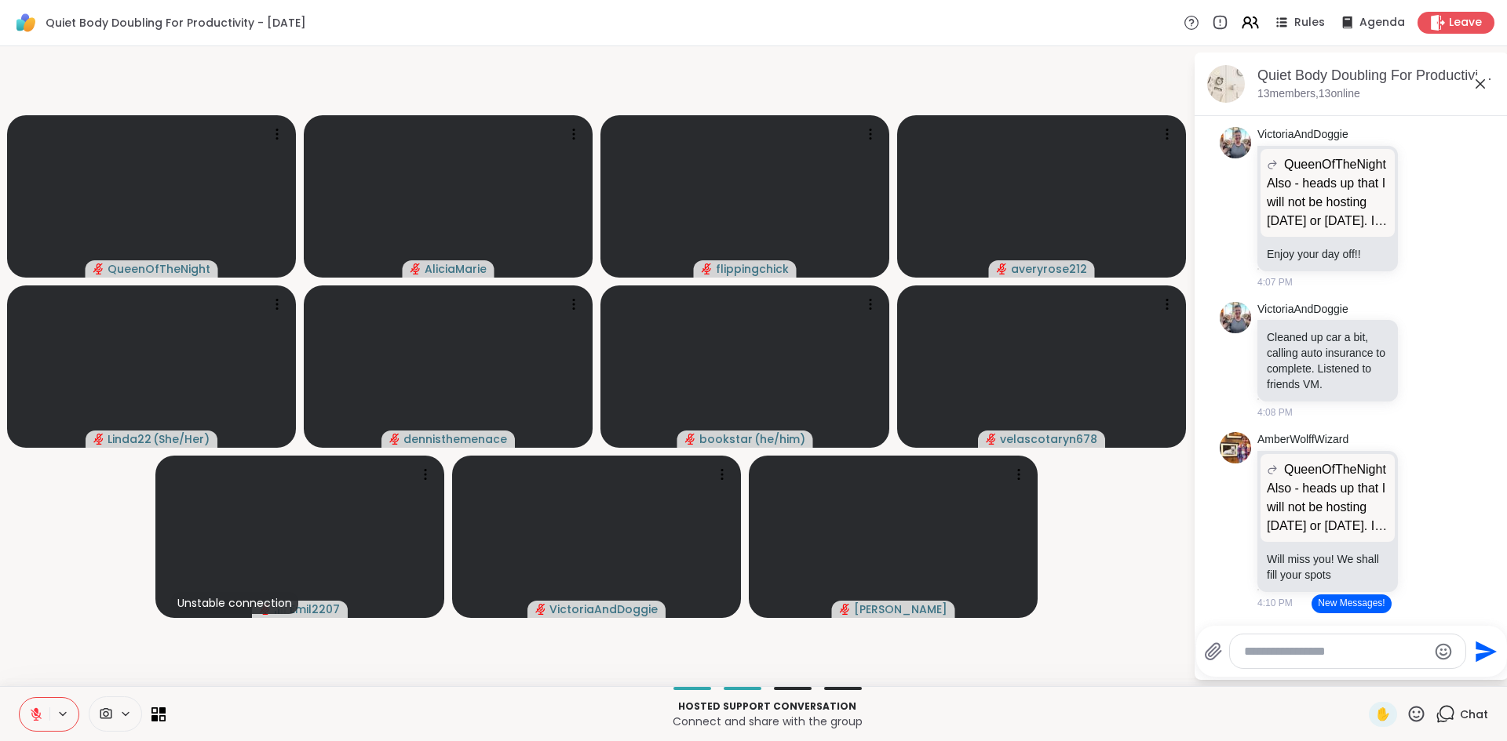
scroll to position [6547, 0]
click at [1369, 87] on p "Also - heads up that I will not be hosting tomorrow or Thursday. I have plans t…" at bounding box center [1327, 16] width 122 height 141
drag, startPoint x: 1422, startPoint y: 328, endPoint x: 1457, endPoint y: 318, distance: 36.8
click at [1457, 122] on div "QueenOfTheNight Also - heads up that I will not be hosting tomorrow or Thursday…" at bounding box center [1351, 17] width 264 height 210
click at [1437, 21] on icon at bounding box center [1442, 15] width 11 height 11
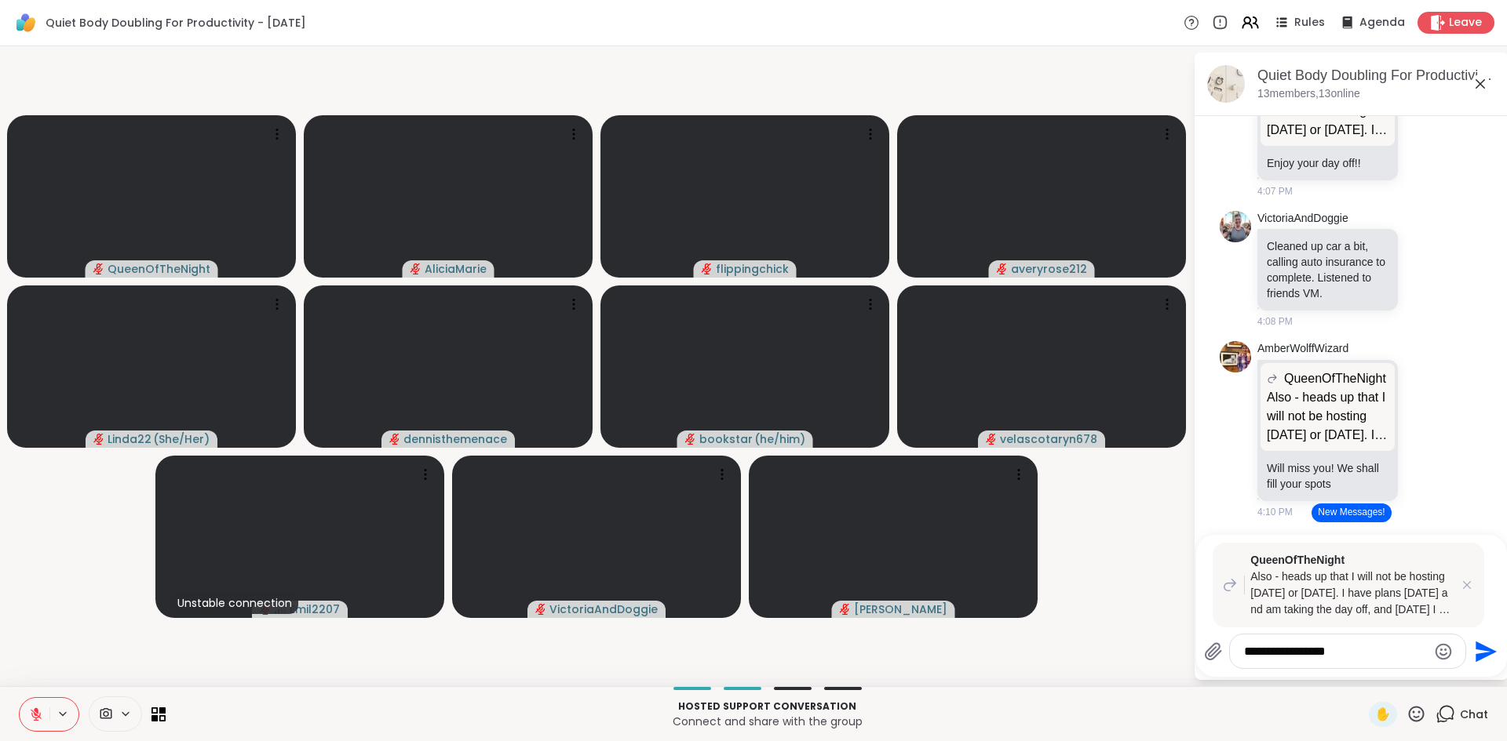
type textarea "**********"
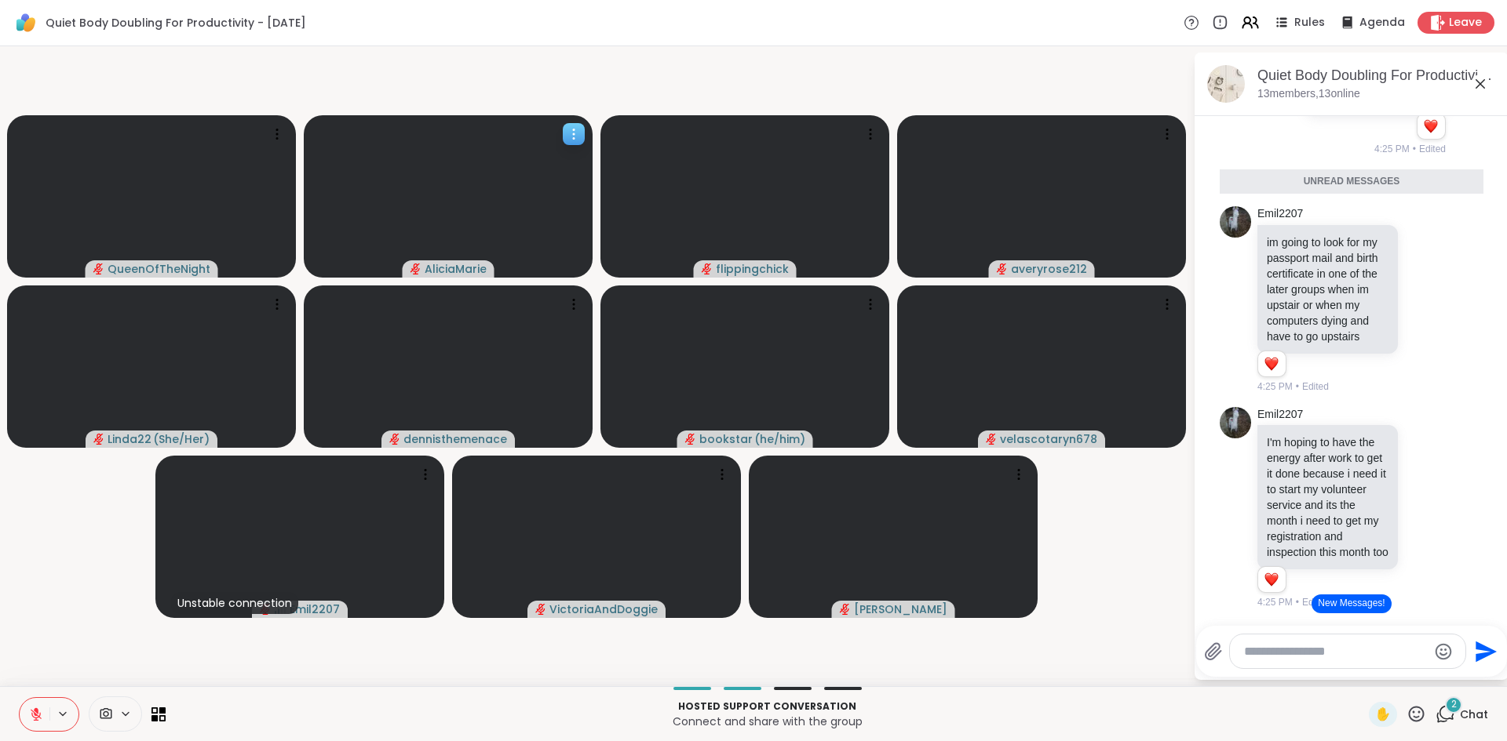
scroll to position [7137, 0]
click at [1423, 133] on div "Reactions: love" at bounding box center [1430, 126] width 14 height 14
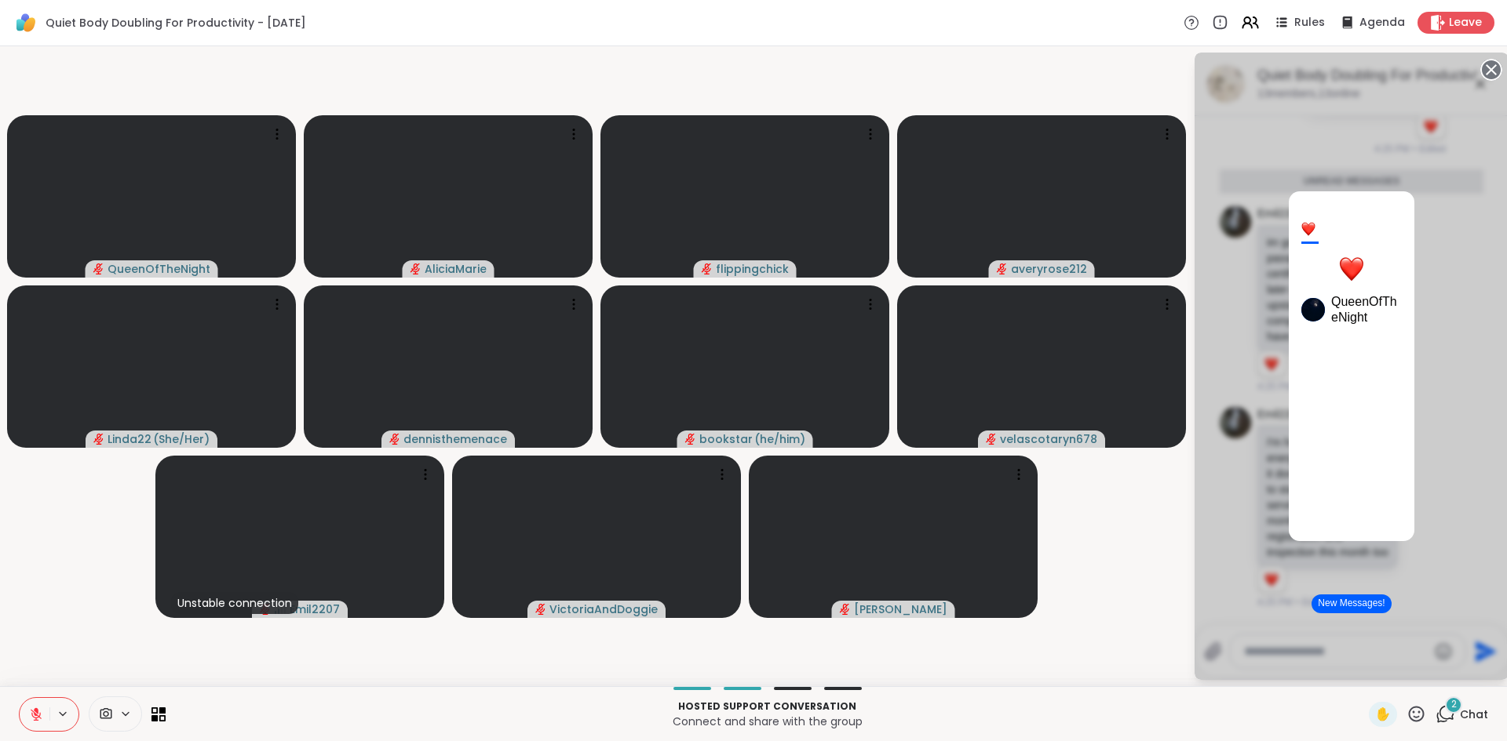
click at [1477, 508] on div "1 QueenOfTheNight" at bounding box center [1351, 367] width 314 height 628
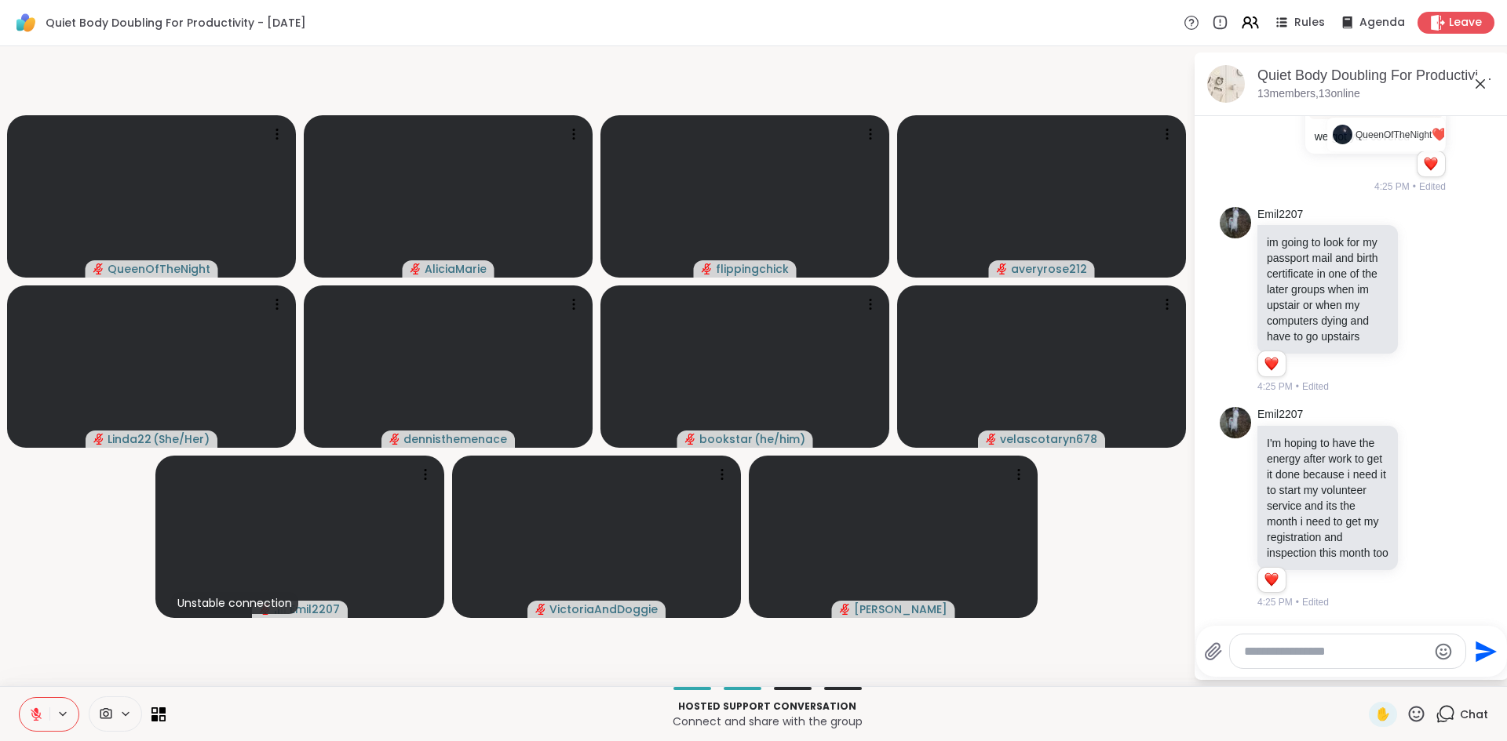
scroll to position [7559, 0]
click at [1437, 503] on icon at bounding box center [1442, 508] width 11 height 11
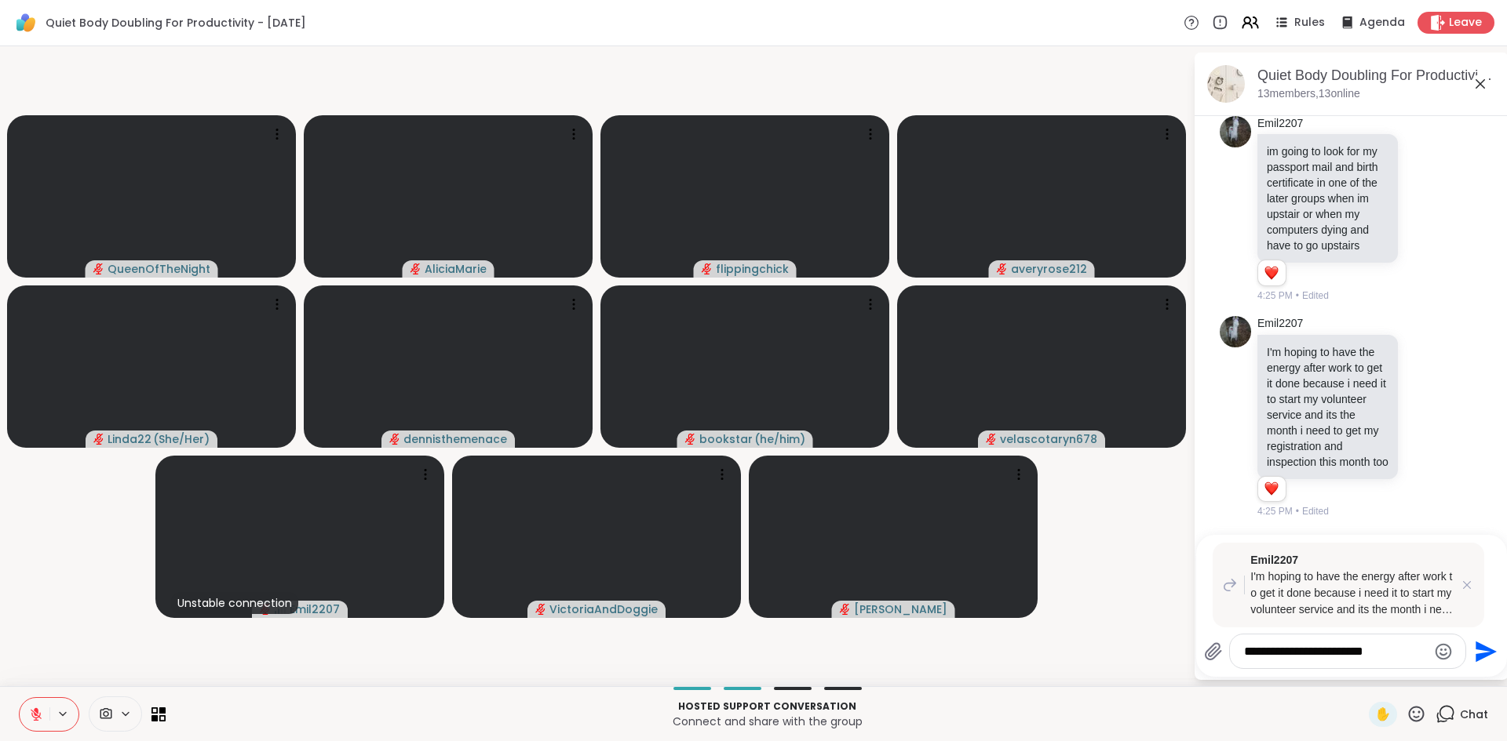
type textarea "**********"
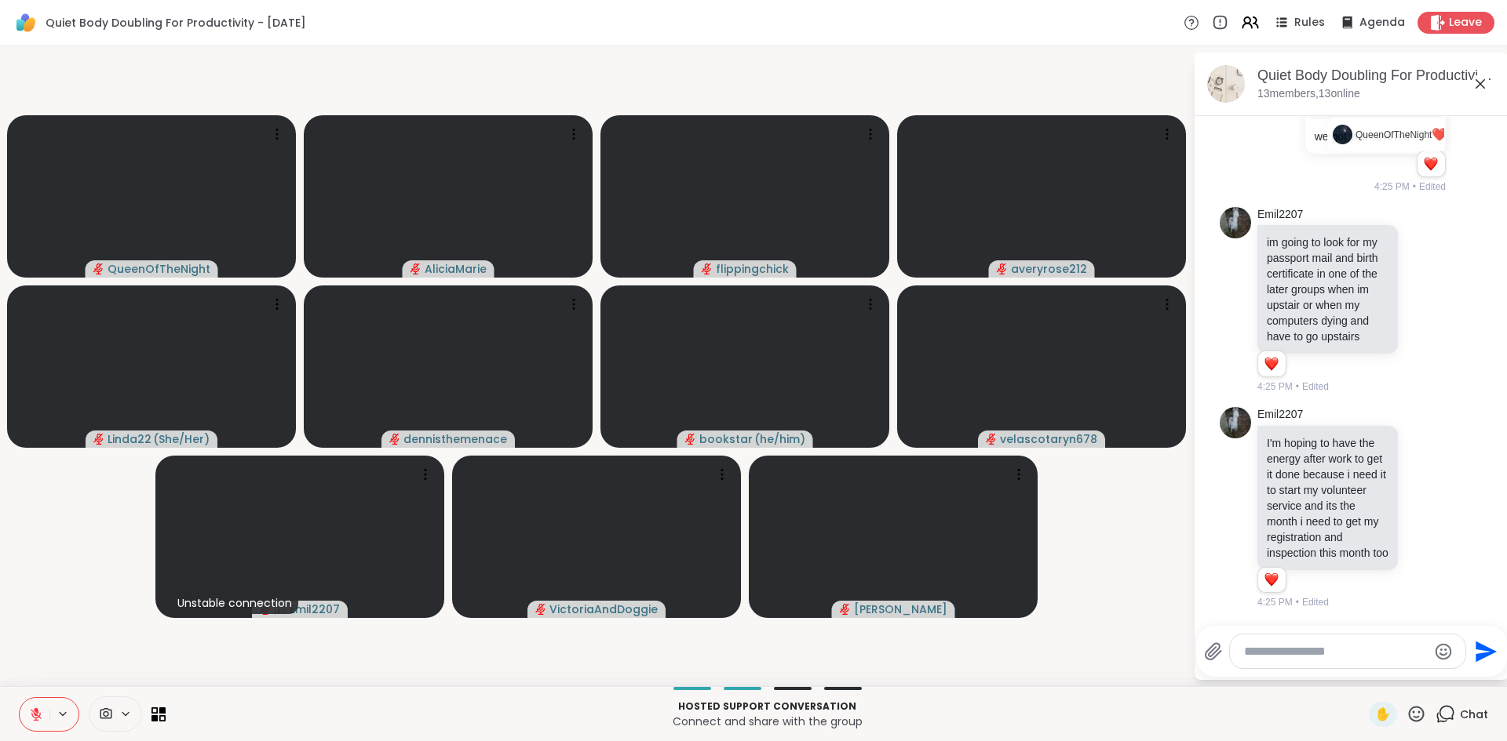
scroll to position [7750, 0]
